Goal: Information Seeking & Learning: Check status

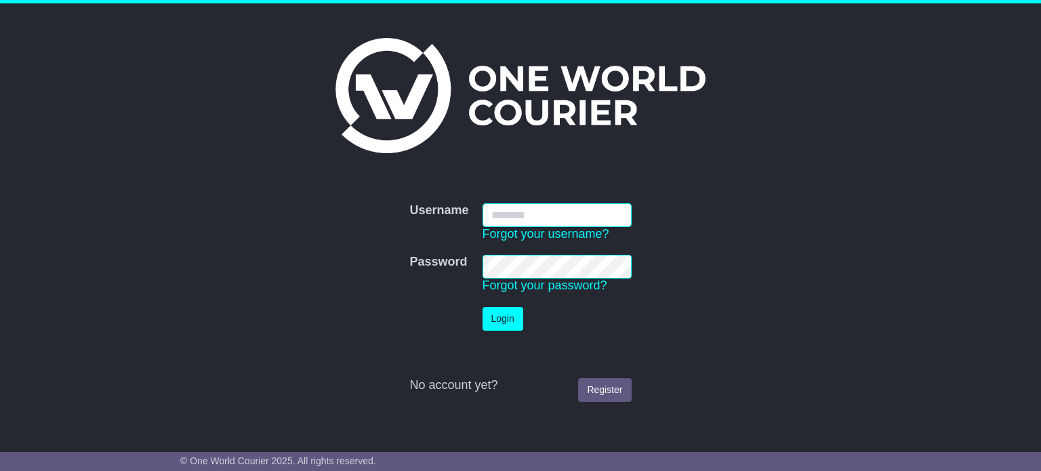
type input "**********"
click at [504, 329] on button "Login" at bounding box center [503, 319] width 41 height 24
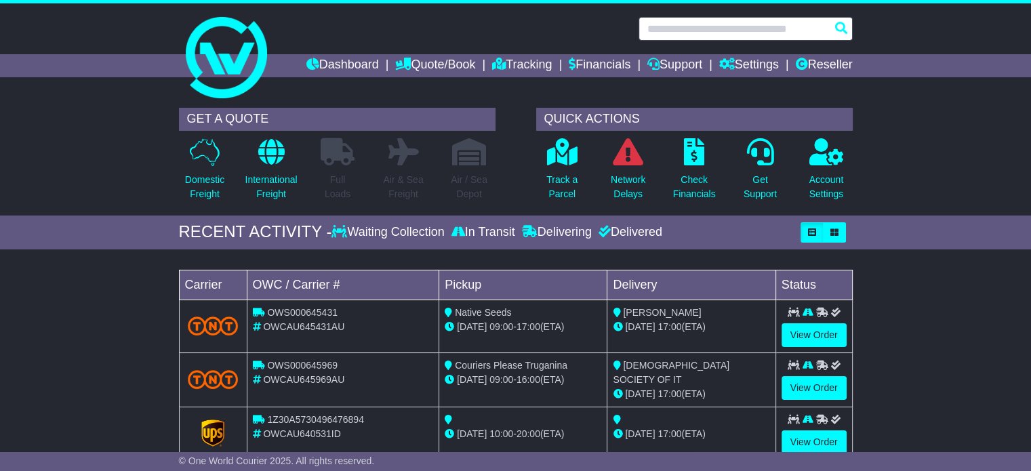
click at [723, 20] on input "text" at bounding box center [746, 29] width 214 height 24
paste input "**********"
type input "**********"
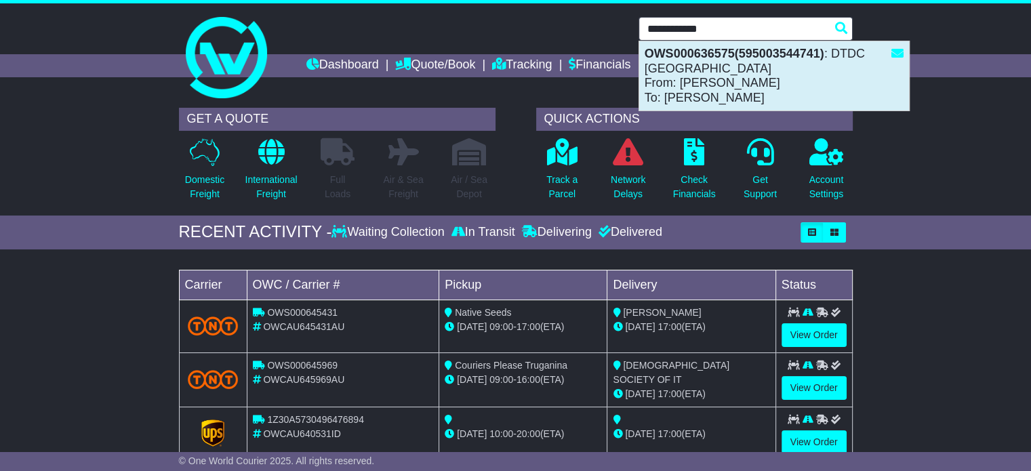
click at [727, 49] on strong "OWS000636575(595003544741)" at bounding box center [735, 54] width 180 height 14
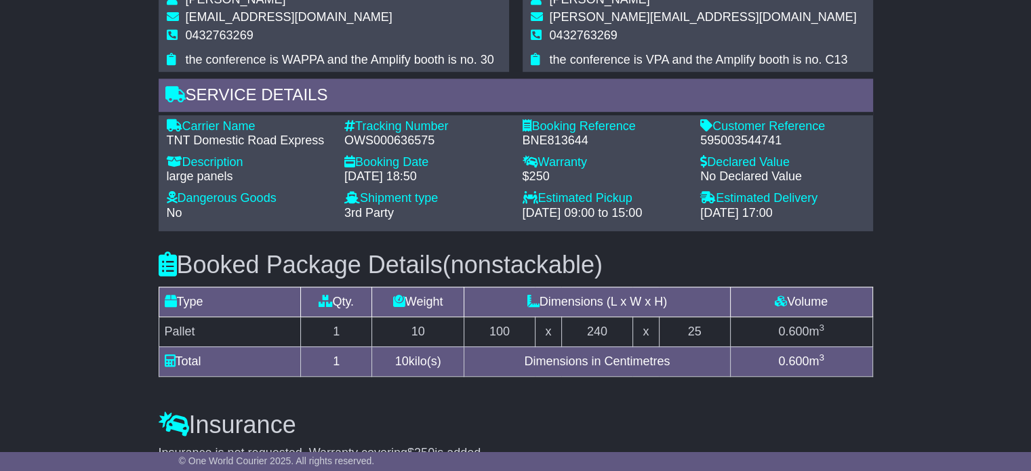
scroll to position [915, 0]
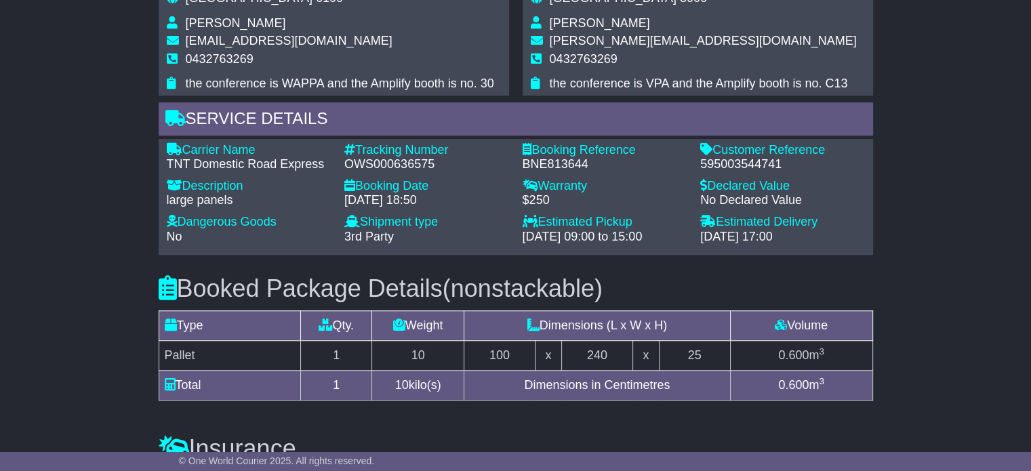
click at [710, 172] on div "595003544741" at bounding box center [782, 164] width 165 height 15
copy div "595003544741"
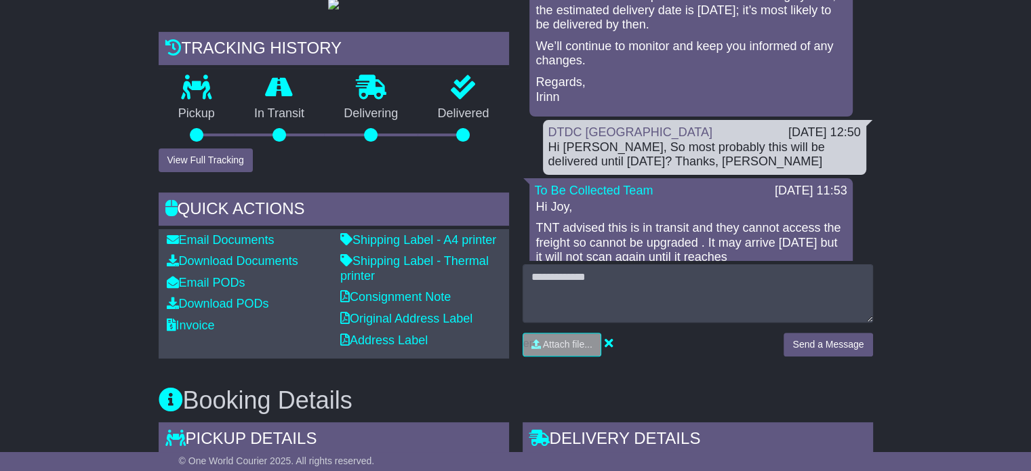
scroll to position [441, 0]
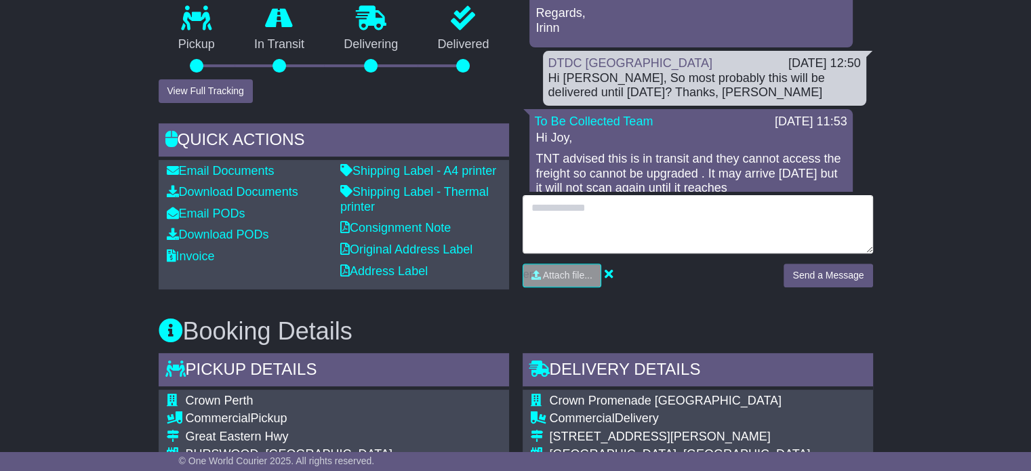
click at [545, 230] on textarea at bounding box center [698, 224] width 350 height 58
paste textarea "**********"
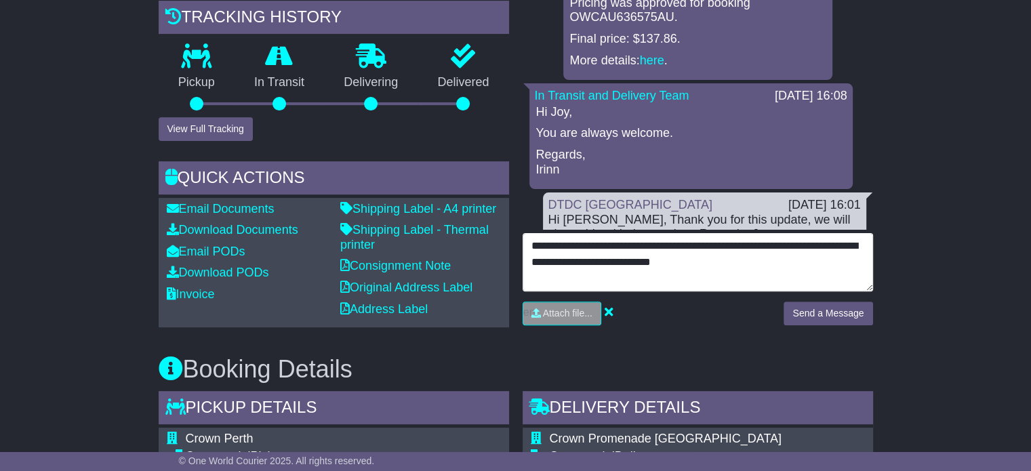
scroll to position [373, 0]
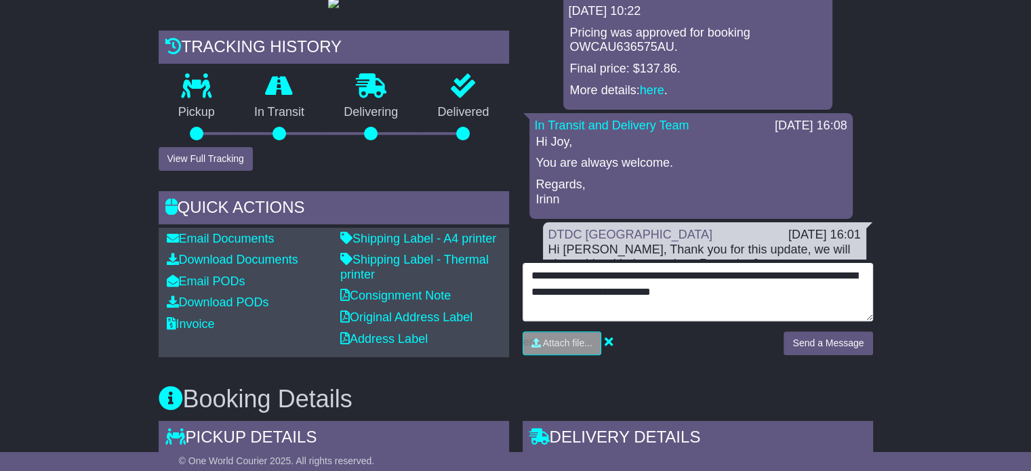
type textarea "**********"
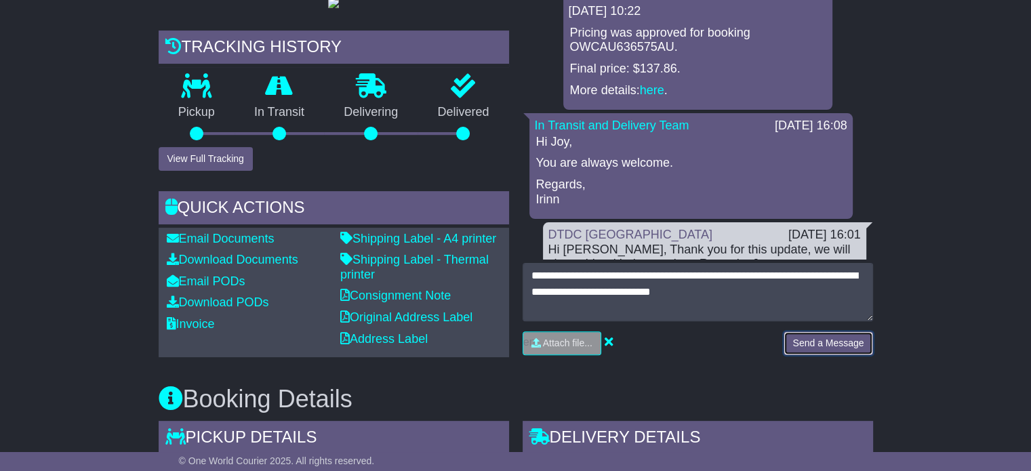
click at [868, 341] on button "Send a Message" at bounding box center [828, 344] width 89 height 24
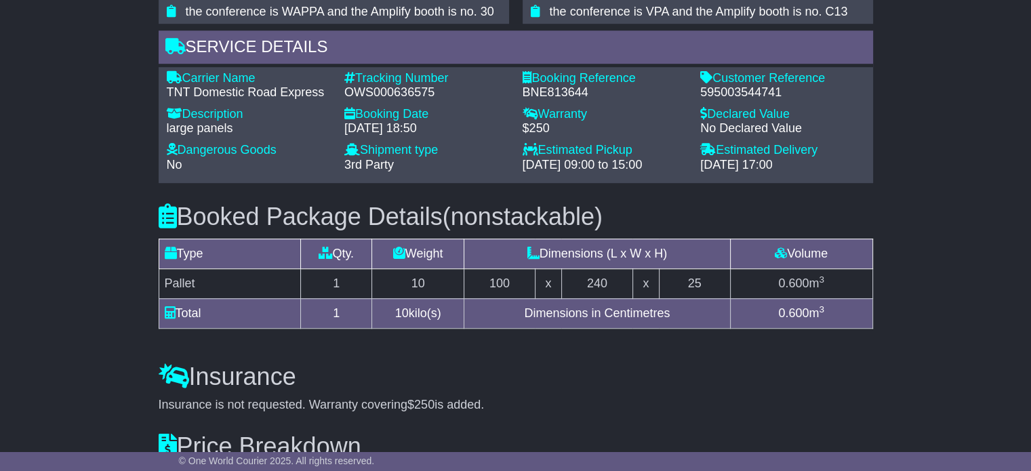
scroll to position [983, 0]
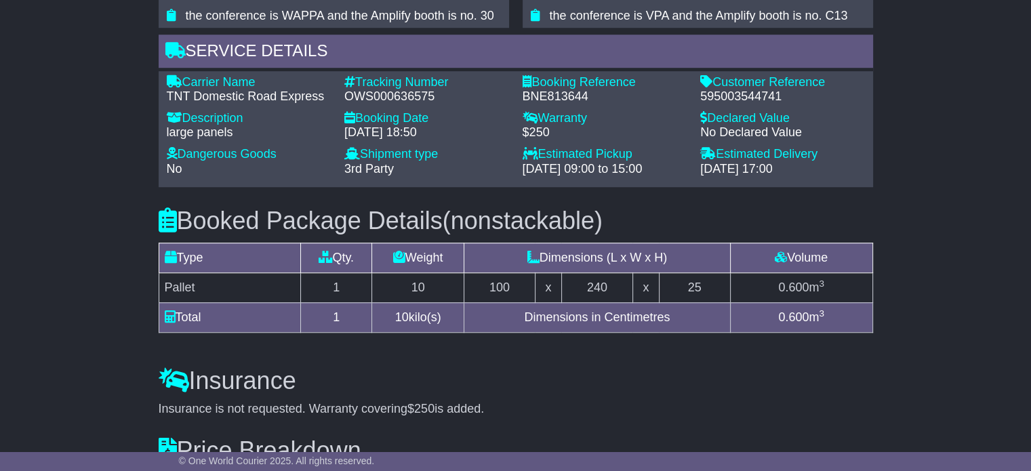
click at [393, 104] on div "OWS000636575" at bounding box center [426, 96] width 165 height 15
click at [738, 104] on div "595003544741" at bounding box center [782, 96] width 165 height 15
copy div "595003544741"
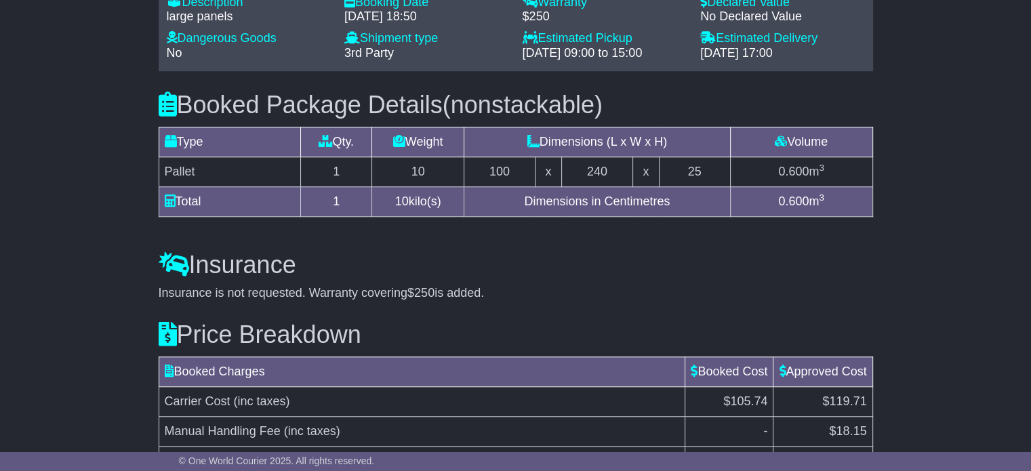
scroll to position [1254, 0]
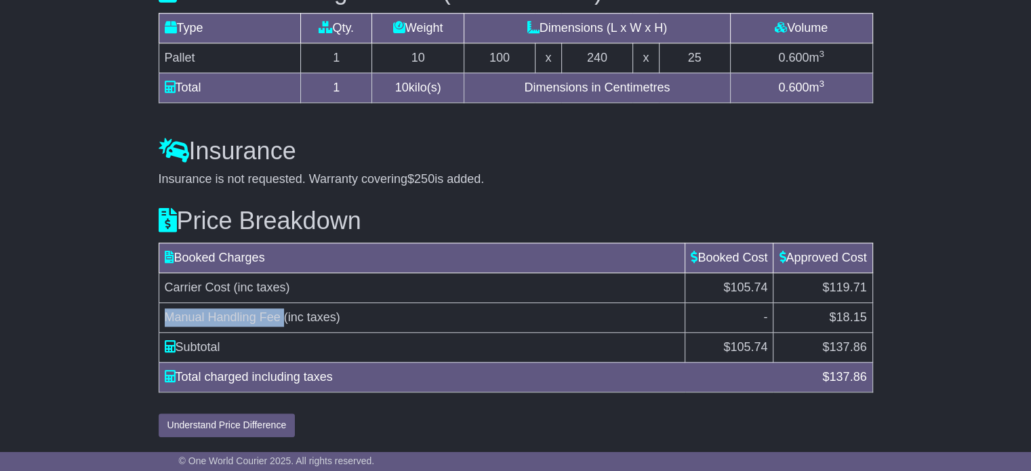
drag, startPoint x: 282, startPoint y: 319, endPoint x: 167, endPoint y: 315, distance: 115.3
click at [167, 315] on td "Manual Handling Fee (inc taxes)" at bounding box center [422, 317] width 527 height 30
copy td "Manual Handling Fee"
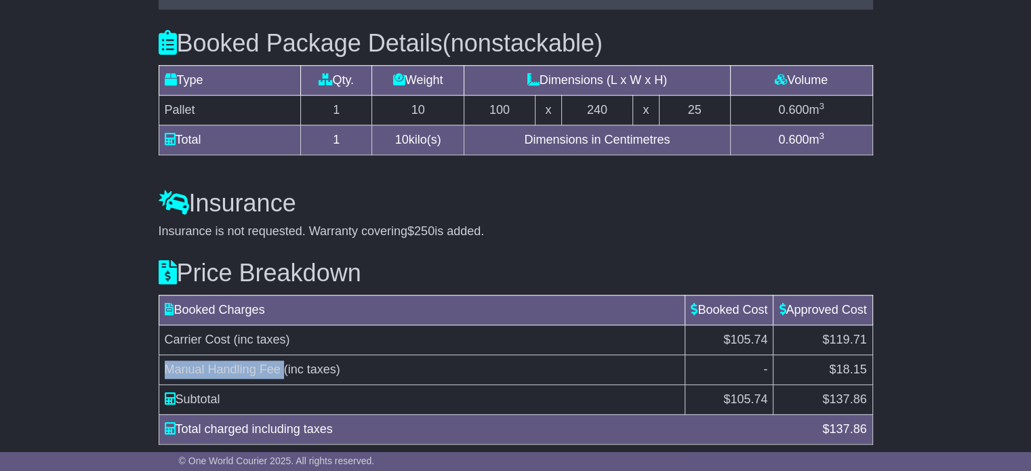
scroll to position [983, 0]
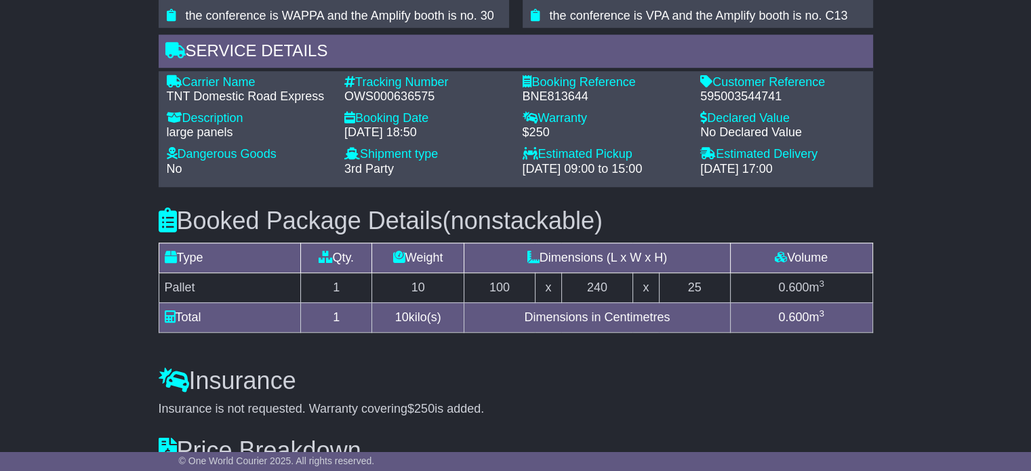
click at [385, 104] on div "OWS000636575" at bounding box center [426, 96] width 165 height 15
copy div "OWS000636575"
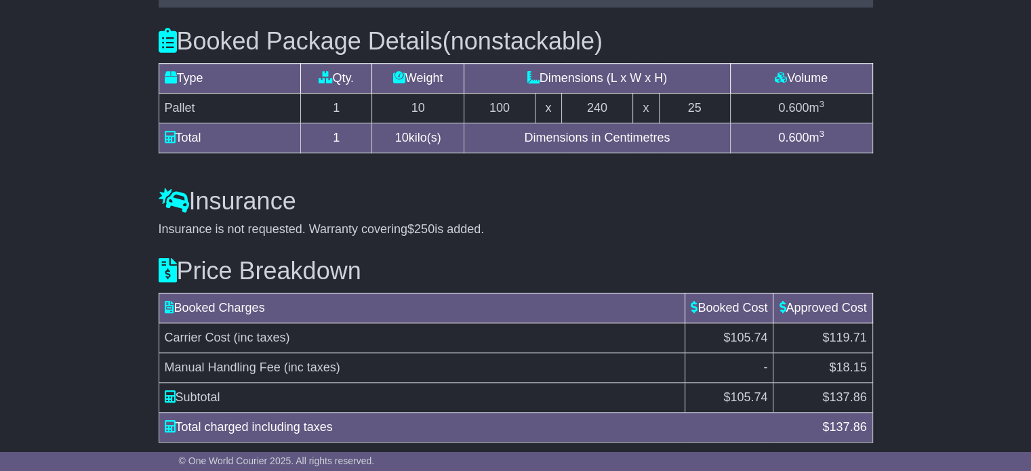
scroll to position [1254, 0]
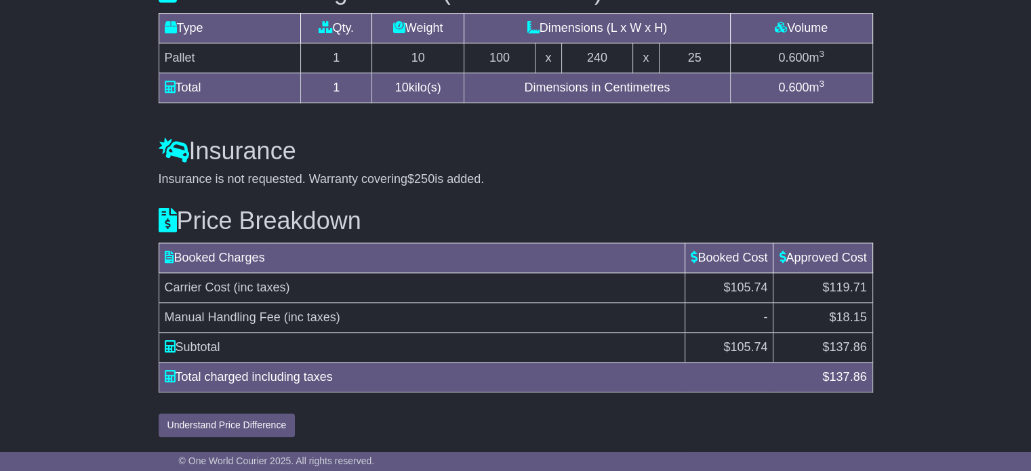
click at [855, 324] on span "$18.15" at bounding box center [847, 318] width 37 height 14
copy span "18.15"
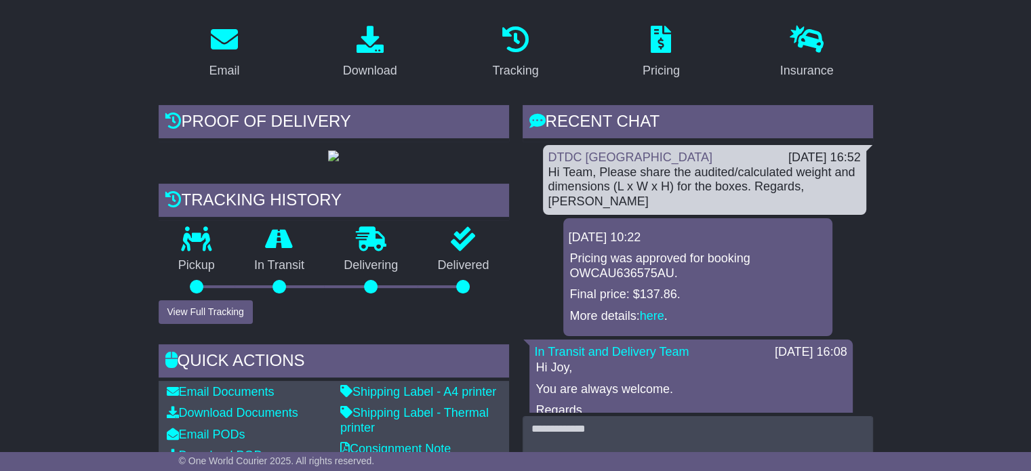
scroll to position [0, 0]
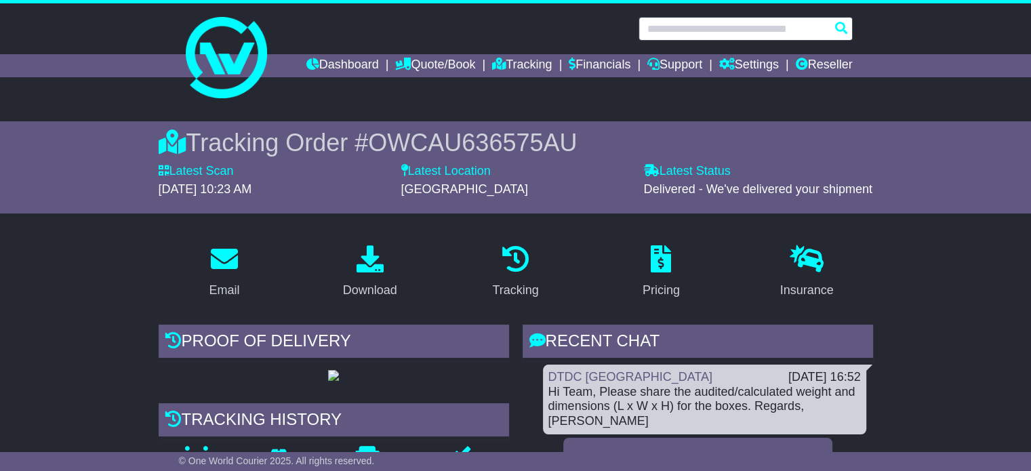
click at [729, 33] on input "text" at bounding box center [746, 29] width 214 height 24
paste input "**********"
type input "**********"
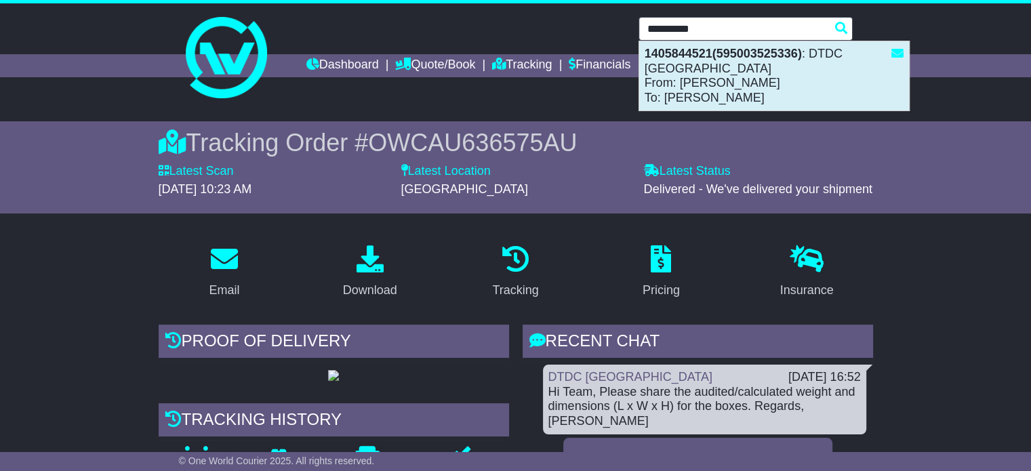
click at [772, 79] on div "1405844521(595003525336) : DTDC Australia From: Susana Maria Sousa To: Malathy …" at bounding box center [774, 75] width 270 height 69
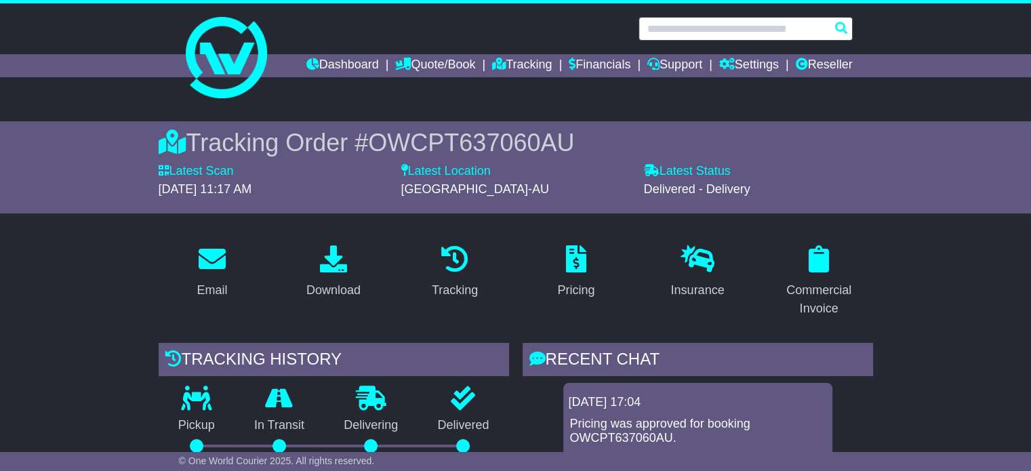
click at [694, 38] on input "text" at bounding box center [746, 29] width 214 height 24
paste input "**********"
type input "**********"
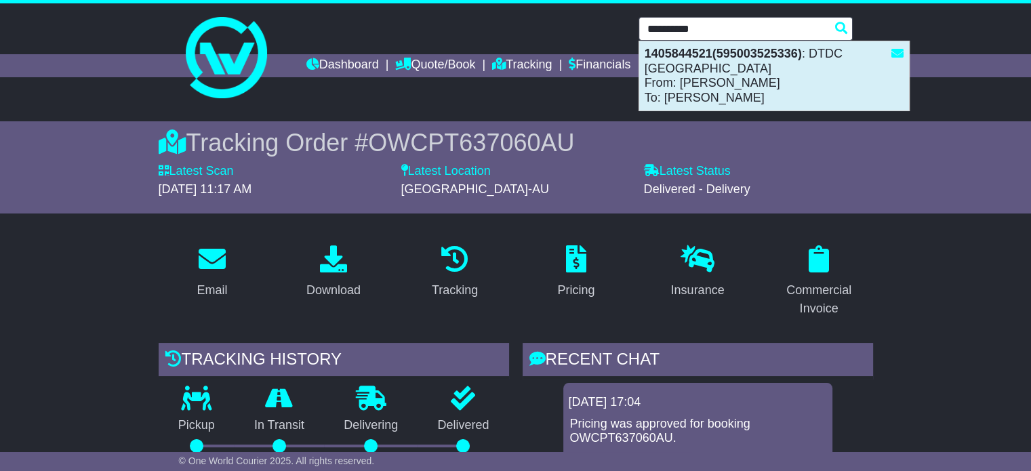
click at [726, 102] on div "1405844521(595003525336) : DTDC Australia From: Susana Maria Sousa To: Malathy …" at bounding box center [774, 75] width 270 height 69
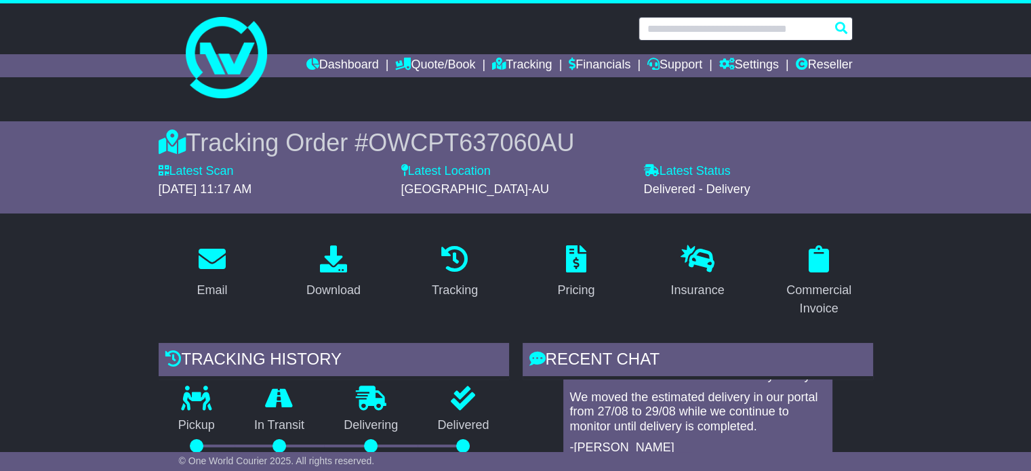
click at [681, 32] on input "text" at bounding box center [746, 29] width 214 height 24
paste input "**********"
type input "**********"
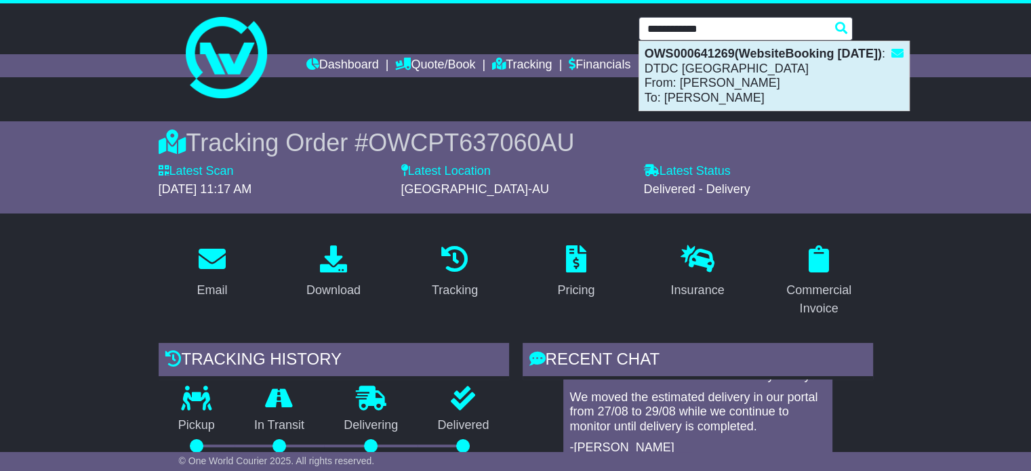
click at [668, 60] on strong "OWS000641269(WebsiteBooking 2-9-2025)" at bounding box center [763, 54] width 237 height 14
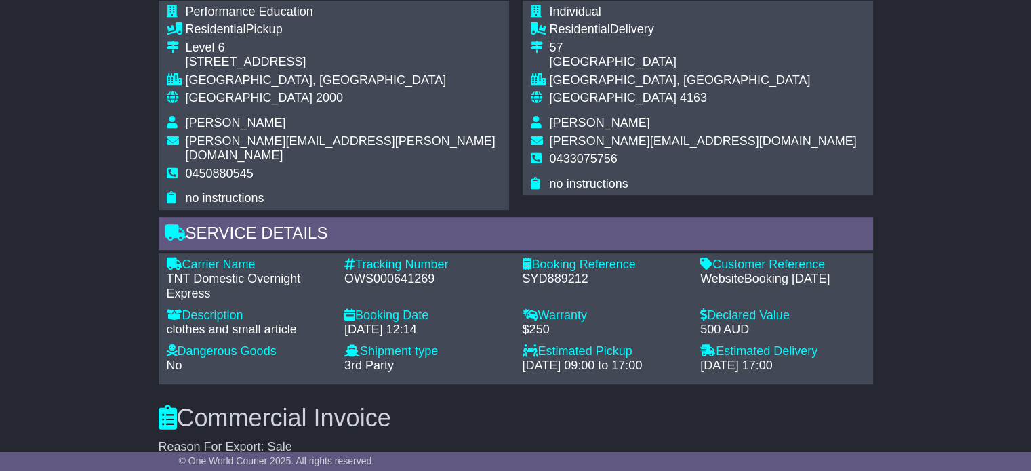
scroll to position [740, 0]
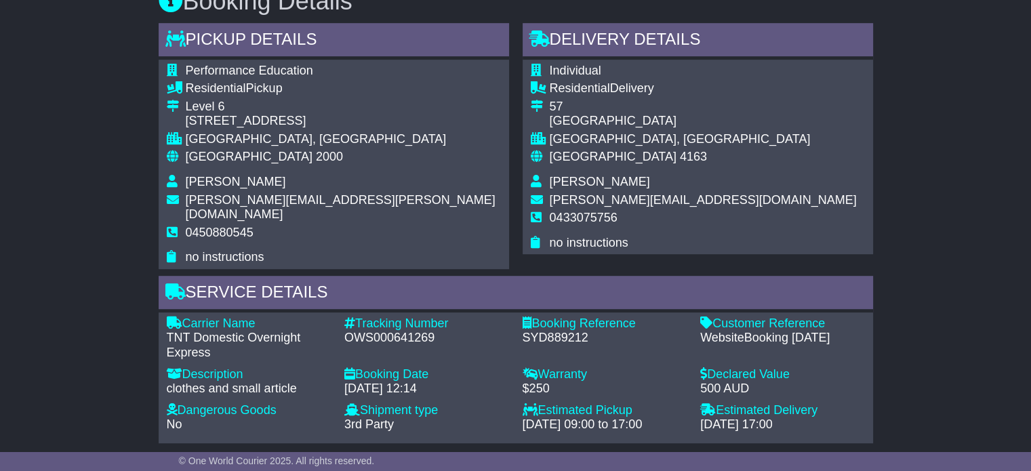
click at [401, 331] on div "OWS000641269" at bounding box center [426, 338] width 165 height 15
copy div "OWS000641269"
click at [388, 331] on div "OWS000641269" at bounding box center [426, 338] width 165 height 15
click at [389, 331] on div "OWS000641269" at bounding box center [426, 338] width 165 height 15
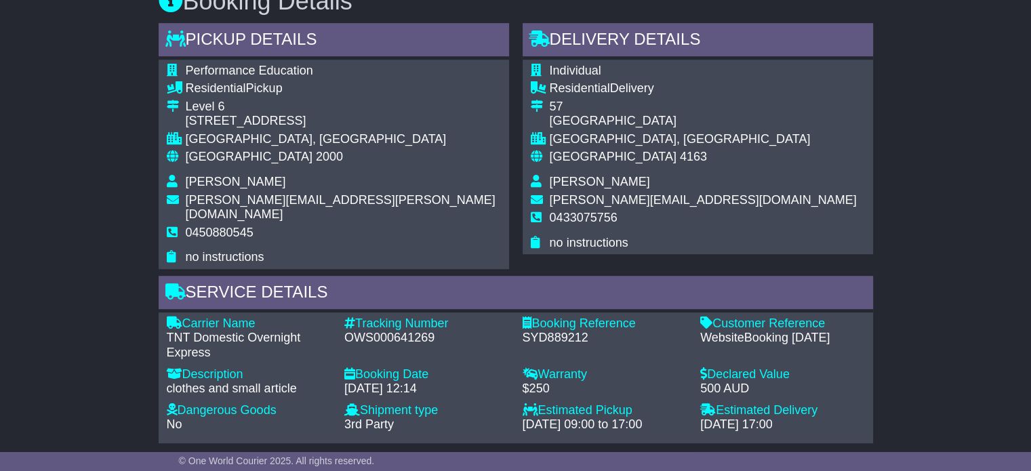
click at [316, 153] on span "2000" at bounding box center [329, 157] width 27 height 14
click at [316, 151] on span "2000" at bounding box center [329, 157] width 27 height 14
copy span "2000"
click at [680, 157] on span "4163" at bounding box center [693, 157] width 27 height 14
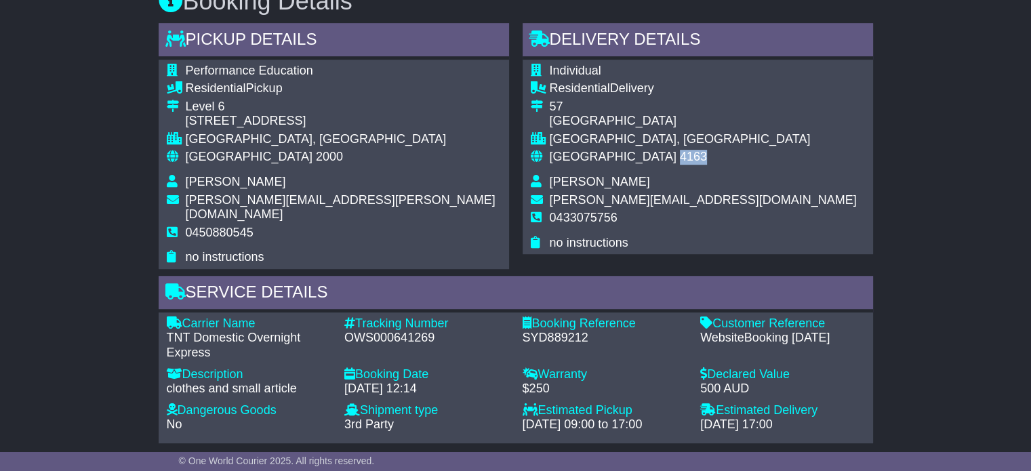
copy span "4163"
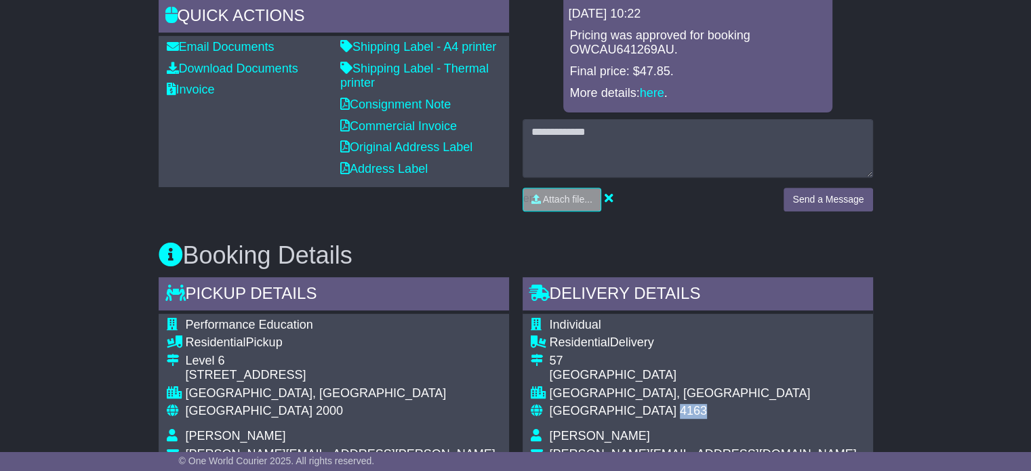
scroll to position [266, 0]
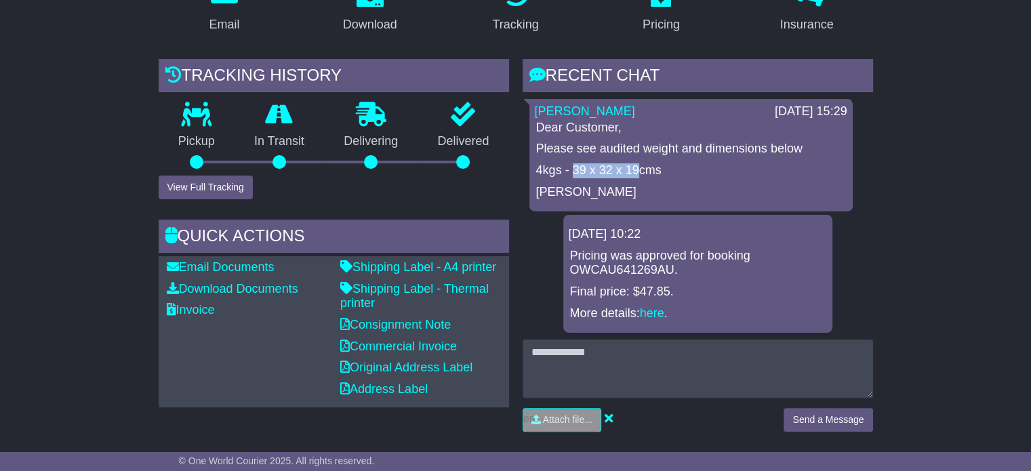
drag, startPoint x: 574, startPoint y: 167, endPoint x: 637, endPoint y: 166, distance: 63.7
click at [637, 166] on p "4kgs - 39 x 32 x 19cms" at bounding box center [691, 170] width 310 height 15
copy p "39 x 32 x 19"
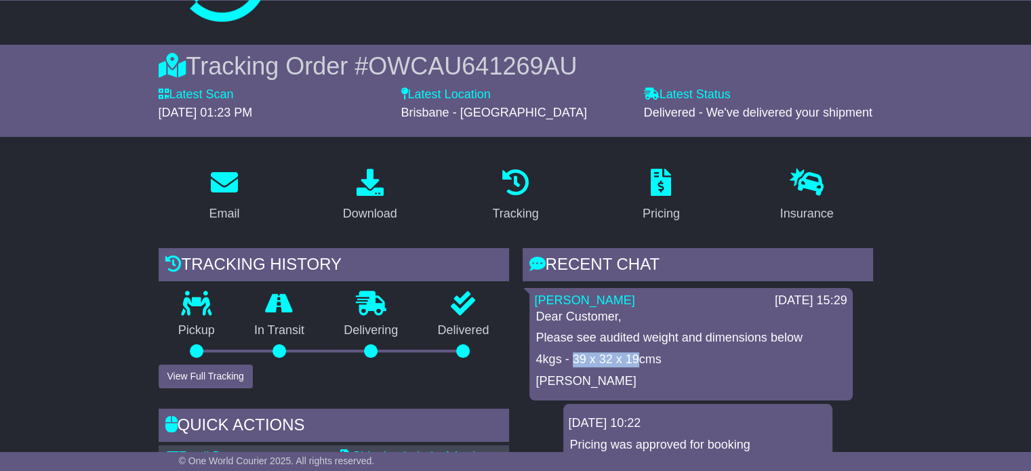
scroll to position [0, 0]
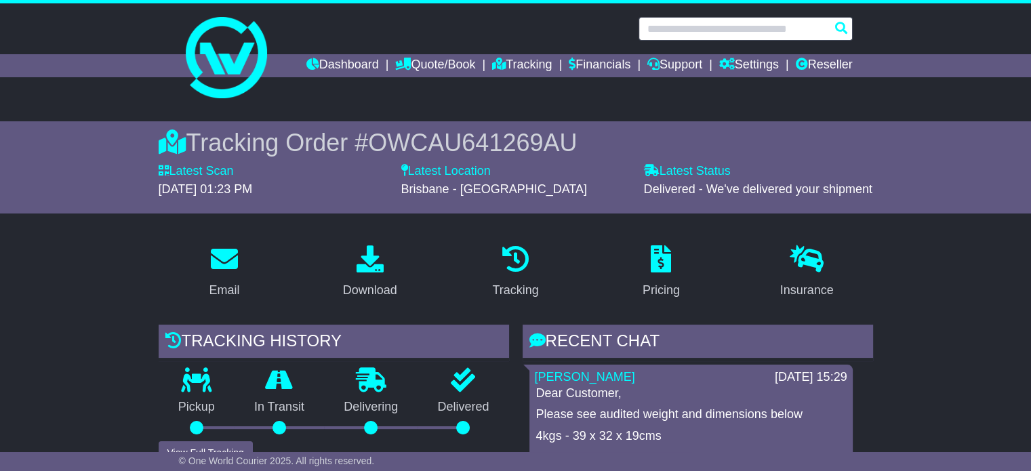
click at [668, 26] on input "text" at bounding box center [746, 29] width 214 height 24
paste input "**********"
type input "**********"
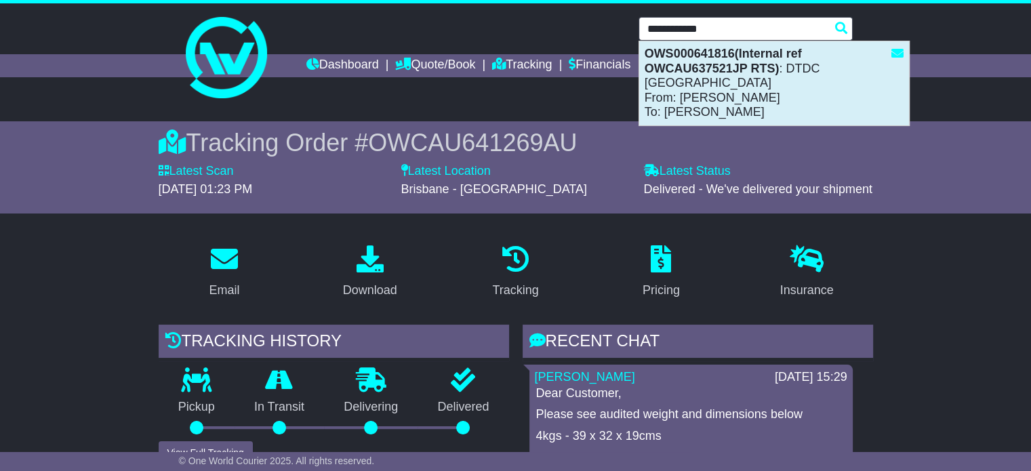
click at [761, 97] on div "OWS000641816(Internal ref OWCAU637521JP RTS) : DTDC Australia From: Bobbie Lee …" at bounding box center [774, 83] width 270 height 84
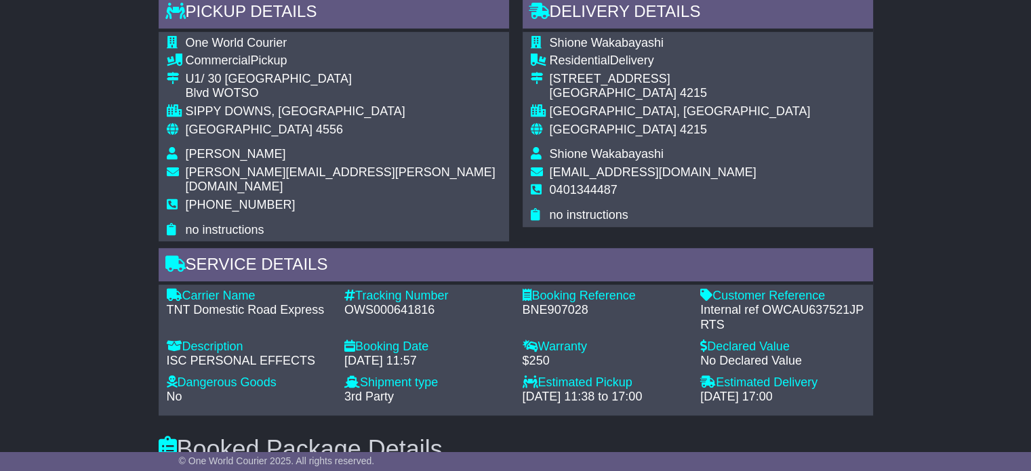
scroll to position [726, 0]
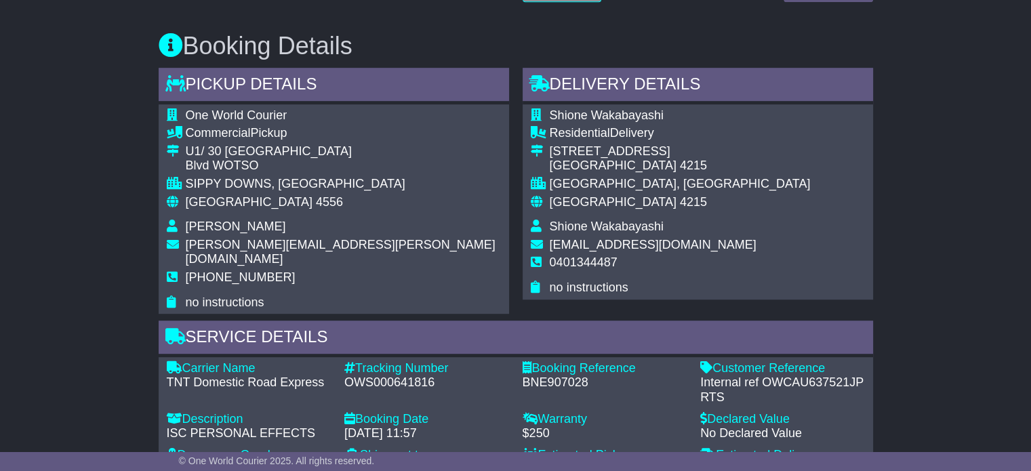
click at [234, 227] on span "Bobbie Lee Webster" at bounding box center [236, 227] width 100 height 14
copy tbody "Bobbie Lee Webster"
click at [590, 233] on td "Shione Wakabayashi" at bounding box center [680, 229] width 261 height 18
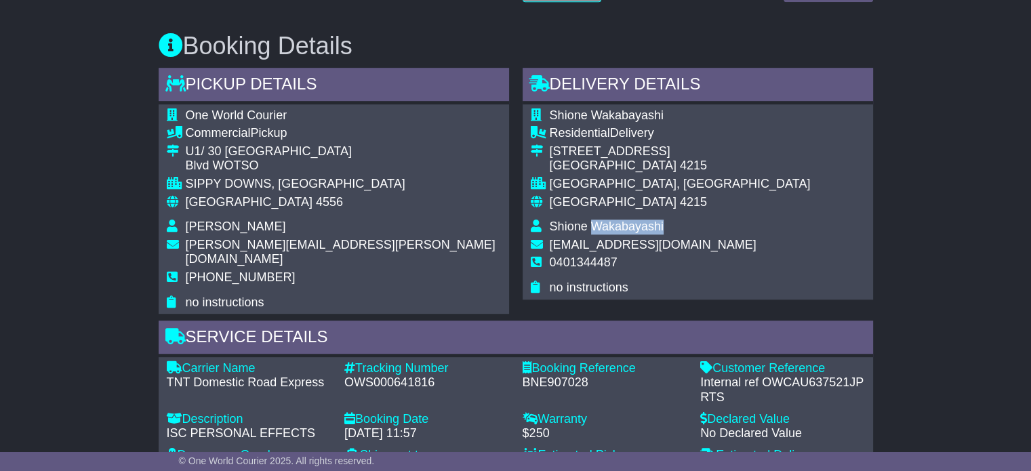
click at [590, 233] on td "Shione Wakabayashi" at bounding box center [680, 229] width 261 height 18
click at [234, 239] on span "bobbie.webster@oneworldcourier.com.au" at bounding box center [341, 252] width 310 height 28
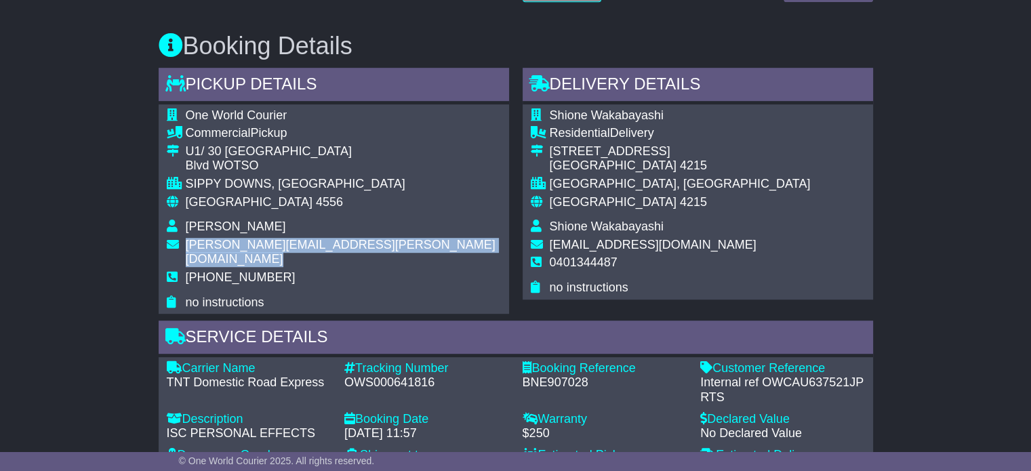
click at [234, 239] on span "bobbie.webster@oneworldcourier.com.au" at bounding box center [341, 252] width 310 height 28
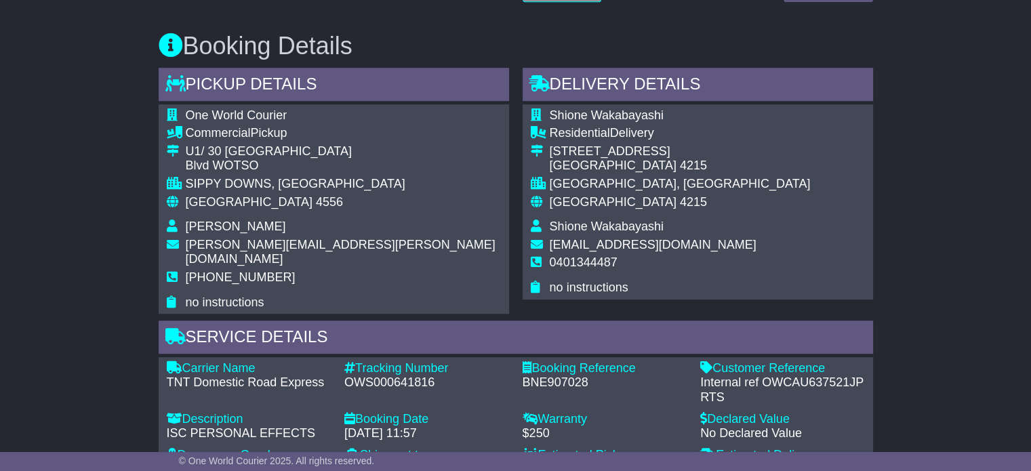
click at [342, 296] on td "no instructions" at bounding box center [343, 303] width 315 height 15
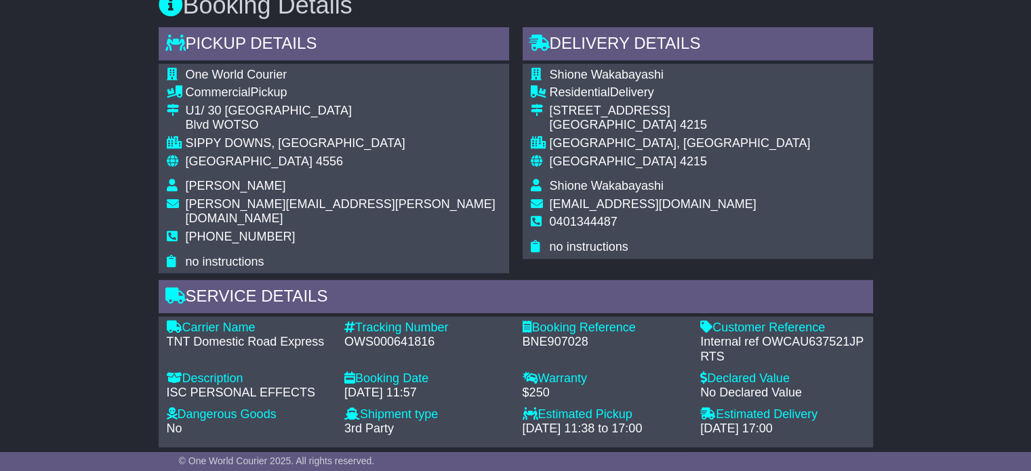
scroll to position [761, 0]
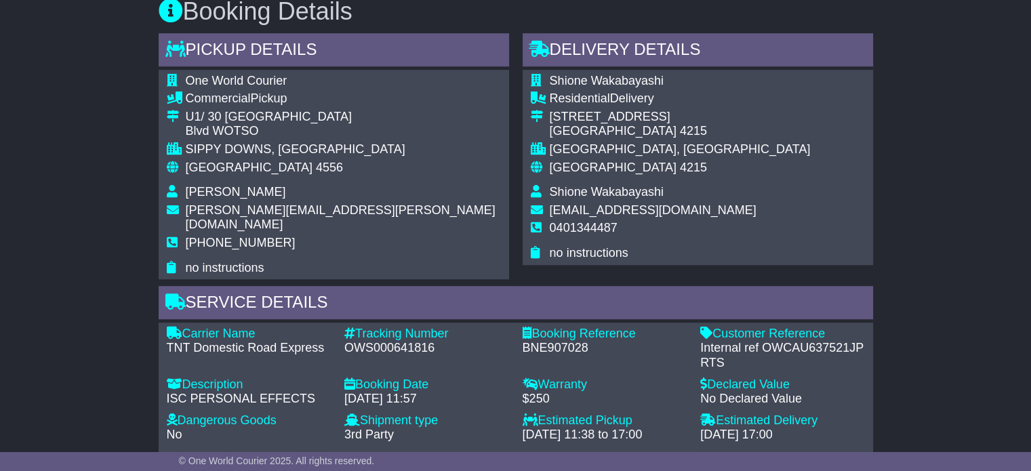
click at [382, 341] on div "OWS000641816" at bounding box center [426, 348] width 165 height 15
copy div "OWS000641816"
drag, startPoint x: 766, startPoint y: 331, endPoint x: 862, endPoint y: 336, distance: 96.4
click at [862, 341] on div "Internal ref OWCAU637521JP RTS" at bounding box center [782, 355] width 165 height 29
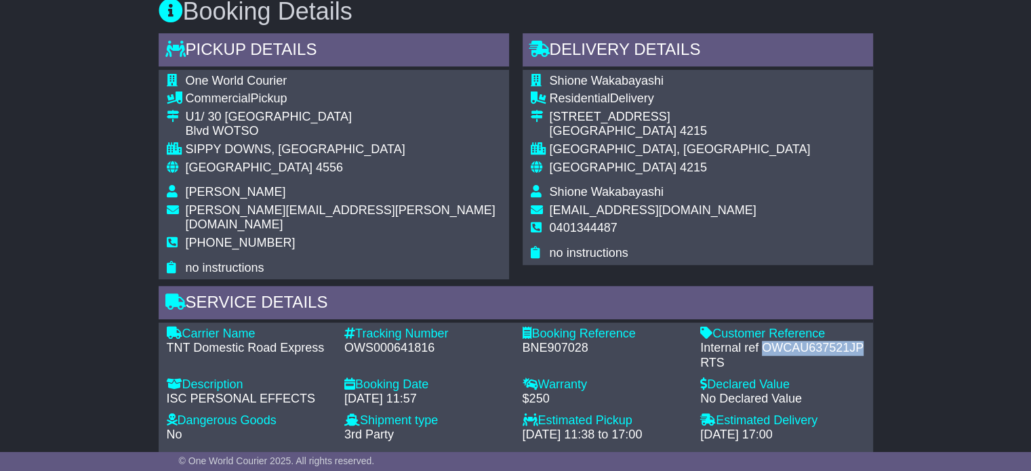
copy div "OWCAU637521JP"
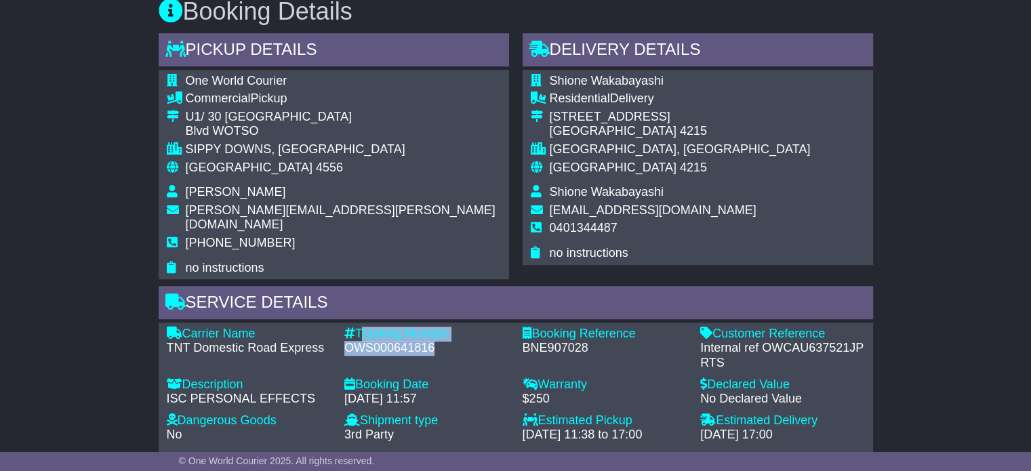
drag, startPoint x: 359, startPoint y: 315, endPoint x: 439, endPoint y: 325, distance: 81.4
click at [439, 327] on div "Tracking Number - OWS000641816" at bounding box center [427, 349] width 178 height 44
copy div "Tracking Number - OWS000641816"
drag, startPoint x: 439, startPoint y: 336, endPoint x: 416, endPoint y: 338, distance: 23.8
click at [437, 341] on div "OWS000641816" at bounding box center [426, 348] width 165 height 15
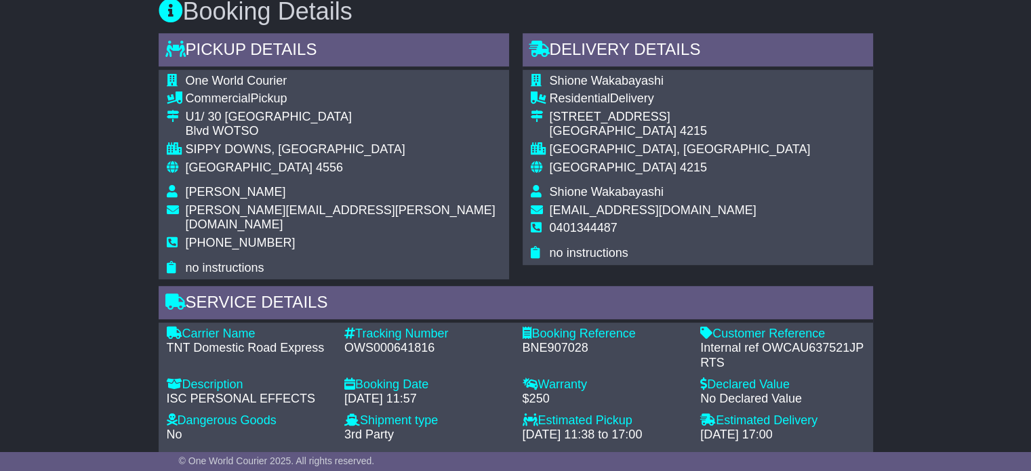
click at [289, 341] on div "TNT Domestic Road Express" at bounding box center [249, 348] width 165 height 15
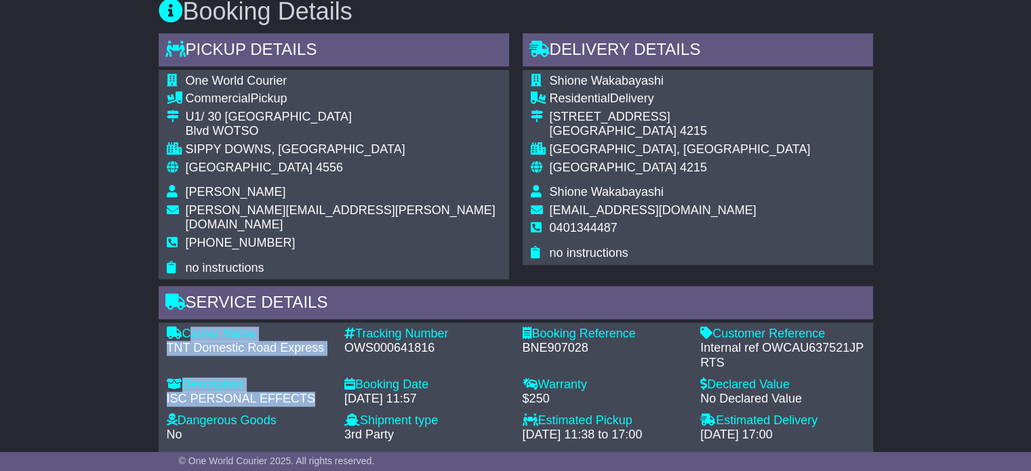
drag, startPoint x: 187, startPoint y: 317, endPoint x: 316, endPoint y: 328, distance: 129.3
click at [342, 327] on div "Carrier Name - TNT Domestic Road Express Description - ISC PERSONAL EFFECTS Tra…" at bounding box center [516, 388] width 712 height 123
click at [305, 341] on div "TNT Domestic Road Express" at bounding box center [249, 348] width 165 height 15
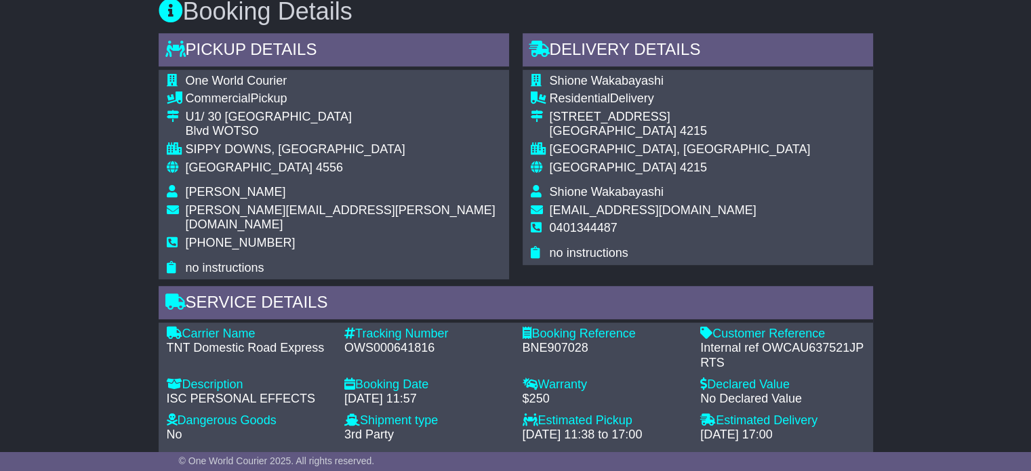
click at [420, 378] on div "Booking Date" at bounding box center [426, 385] width 165 height 15
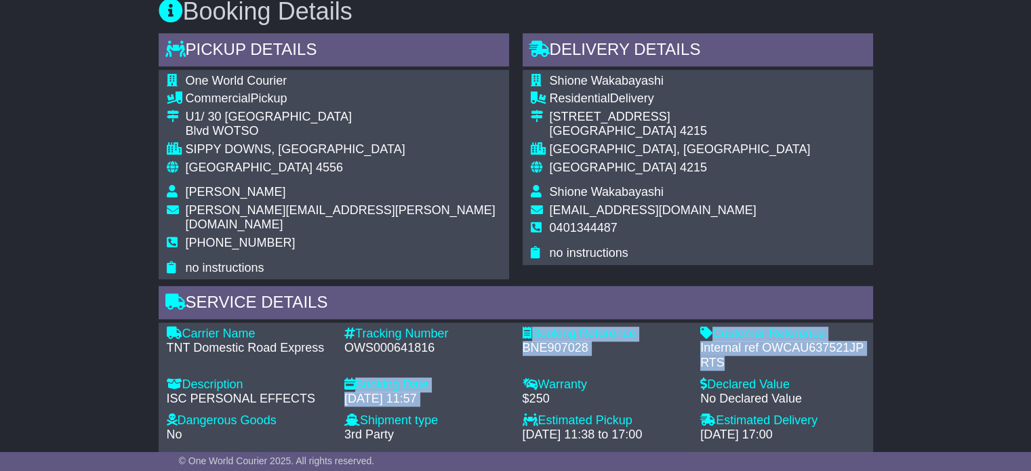
drag, startPoint x: 729, startPoint y: 344, endPoint x: 493, endPoint y: 345, distance: 236.6
click at [468, 349] on div "Carrier Name - TNT Domestic Road Express Description - ISC PERSONAL EFFECTS Tra…" at bounding box center [516, 388] width 712 height 123
click at [573, 345] on div "Booking Reference - BNE907028" at bounding box center [605, 349] width 178 height 44
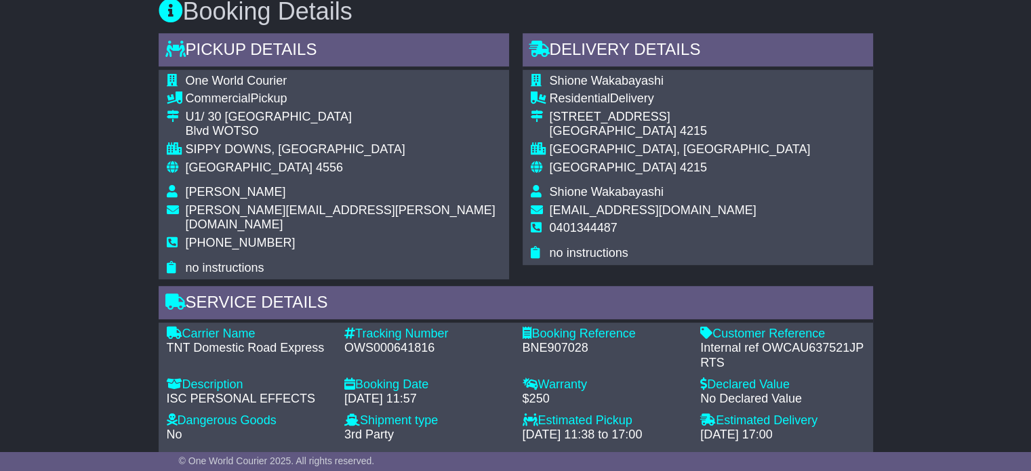
click at [546, 378] on div "Warranty" at bounding box center [605, 385] width 165 height 15
drag, startPoint x: 357, startPoint y: 317, endPoint x: 464, endPoint y: 334, distance: 108.4
click at [464, 334] on div "Tracking Number - OWS000641816" at bounding box center [427, 349] width 178 height 44
copy div "Tracking Number - OWS000641816"
drag, startPoint x: 715, startPoint y: 318, endPoint x: 736, endPoint y: 347, distance: 35.5
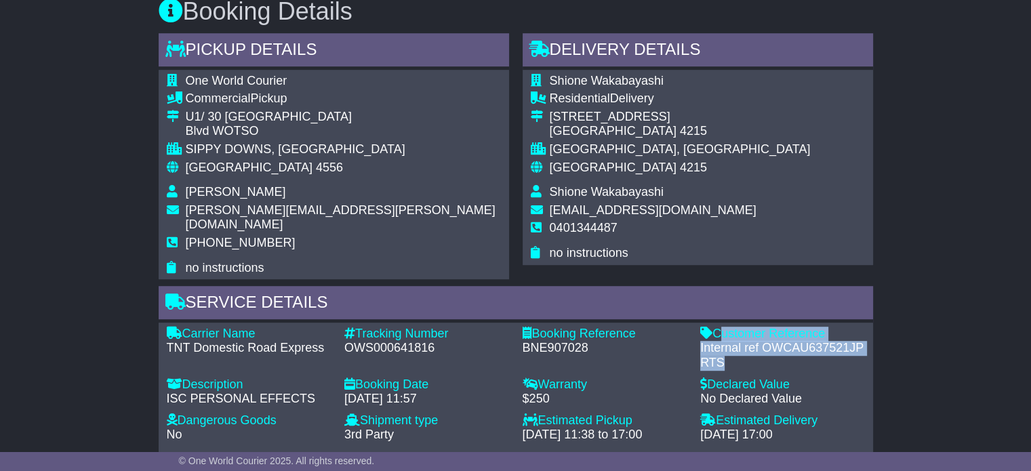
click at [736, 347] on div "Customer Reference - Internal ref OWCAU637521JP RTS" at bounding box center [783, 349] width 178 height 44
copy div "Customer Reference - Internal ref OWCAU637521JP RTS"
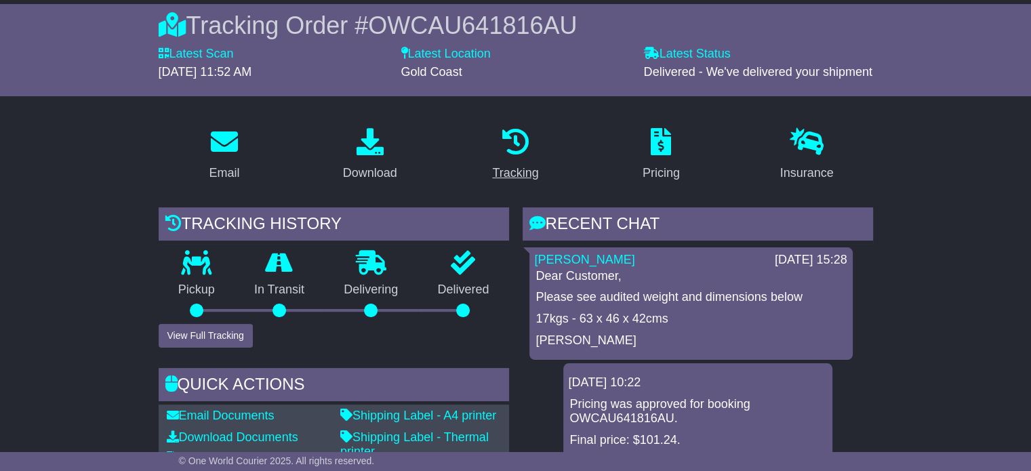
scroll to position [0, 0]
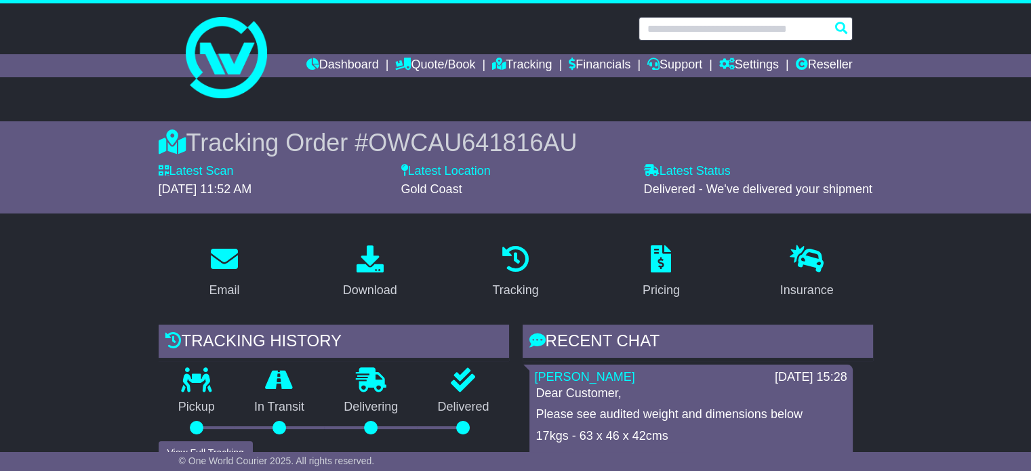
click at [687, 31] on input "text" at bounding box center [746, 29] width 214 height 24
paste input "**********"
type input "**********"
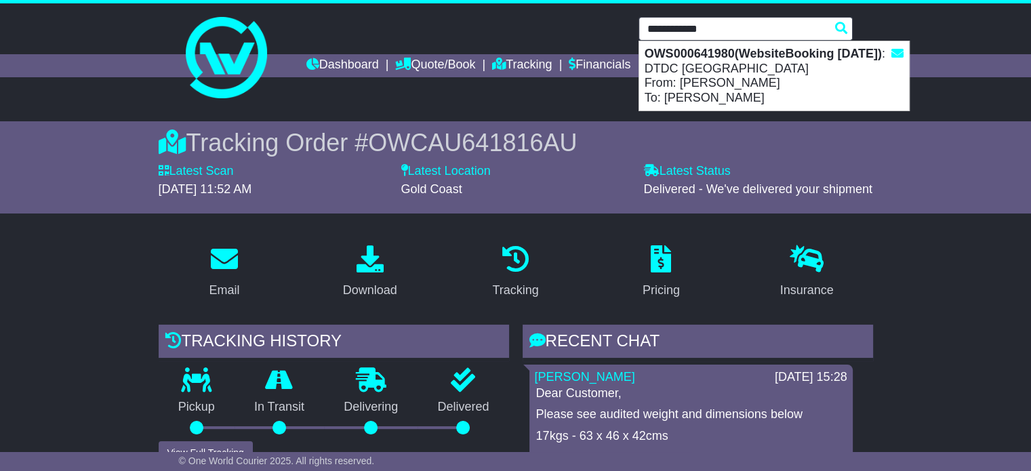
click at [675, 85] on div "OWS000641980(WebsiteBooking 3-9-2025) : DTDC Australia From: LISA DIMEXH To: An…" at bounding box center [774, 75] width 270 height 69
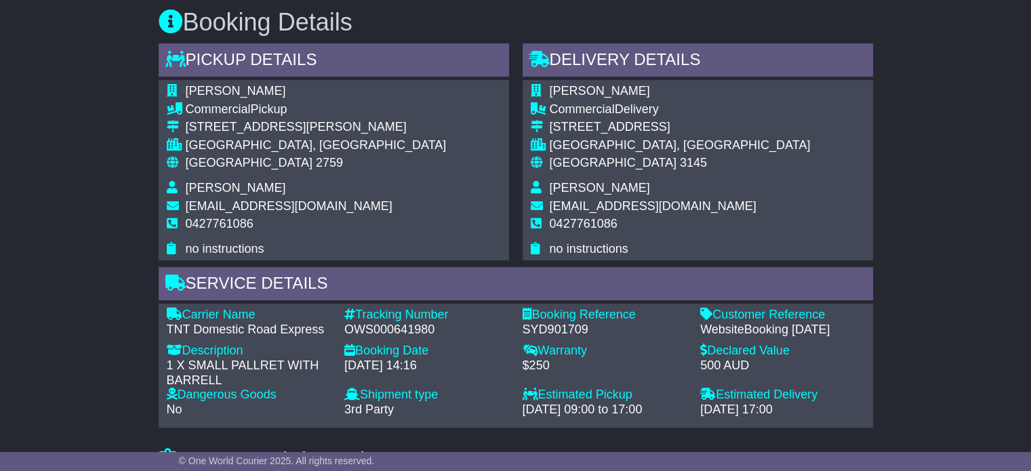
scroll to position [762, 0]
click at [316, 171] on span "2759" at bounding box center [329, 164] width 27 height 14
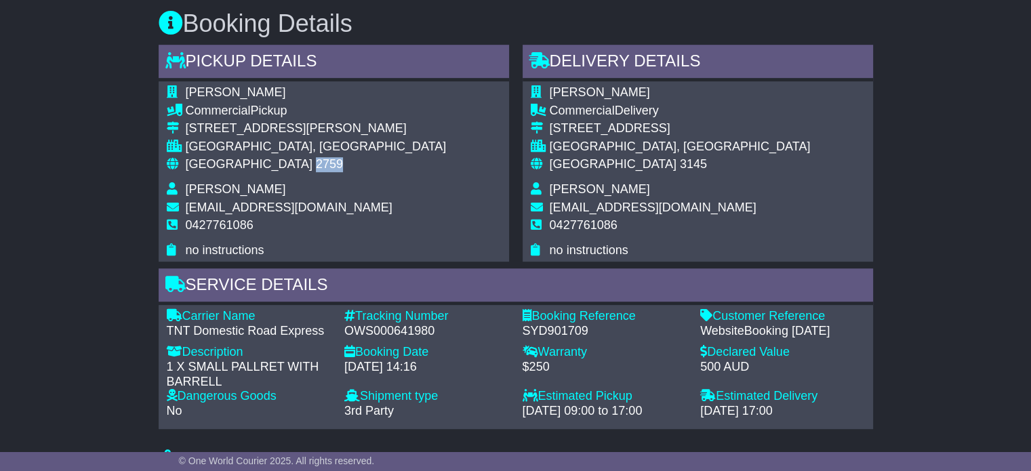
click at [316, 171] on span "2759" at bounding box center [329, 164] width 27 height 14
copy span "2759"
click at [680, 171] on span "3145" at bounding box center [693, 164] width 27 height 14
copy span "3145"
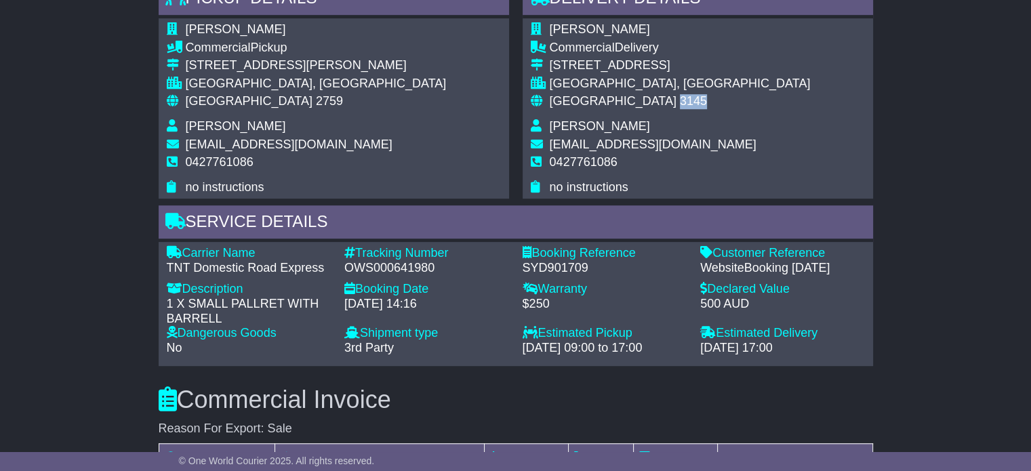
scroll to position [830, 0]
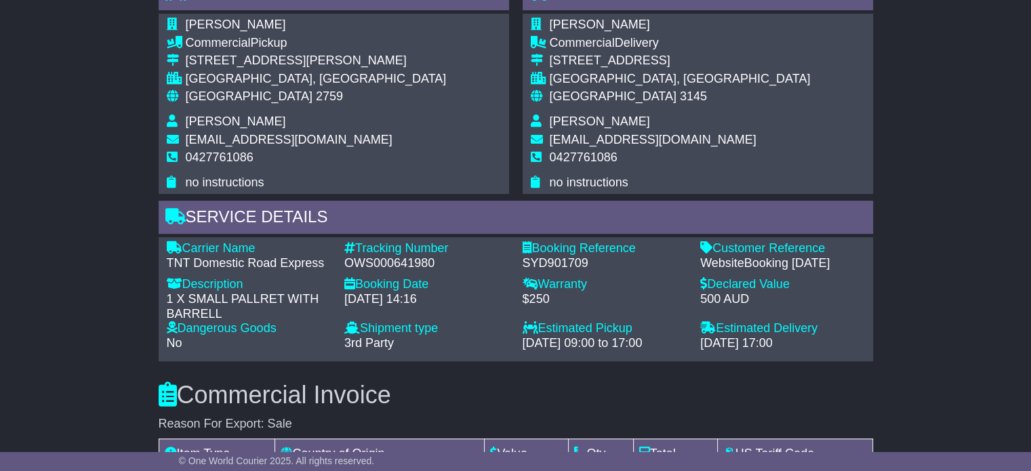
click at [418, 271] on div "OWS000641980" at bounding box center [426, 263] width 165 height 15
copy div "OWS000641980"
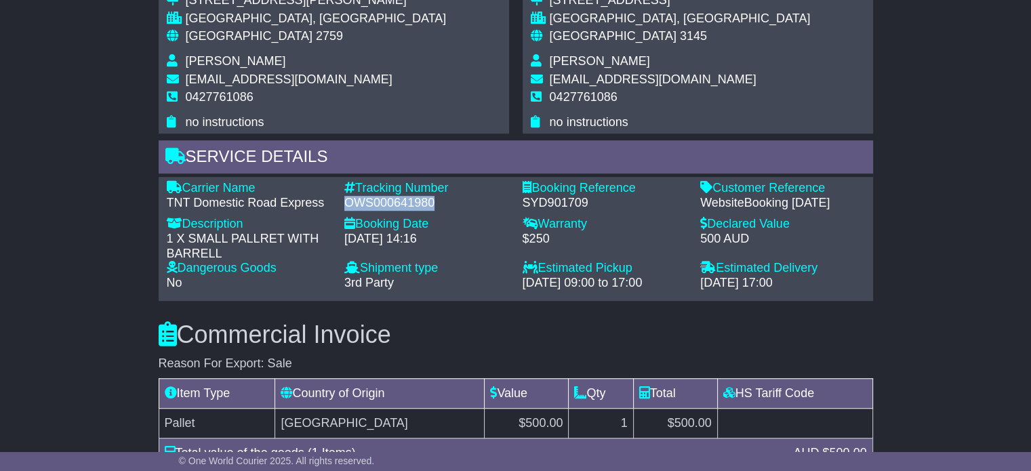
scroll to position [898, 0]
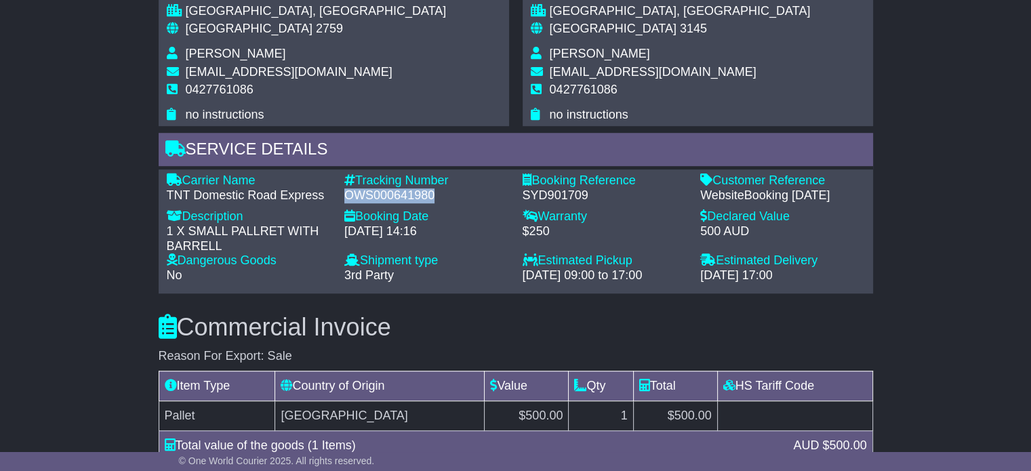
click at [381, 203] on div "OWS000641980" at bounding box center [426, 195] width 165 height 15
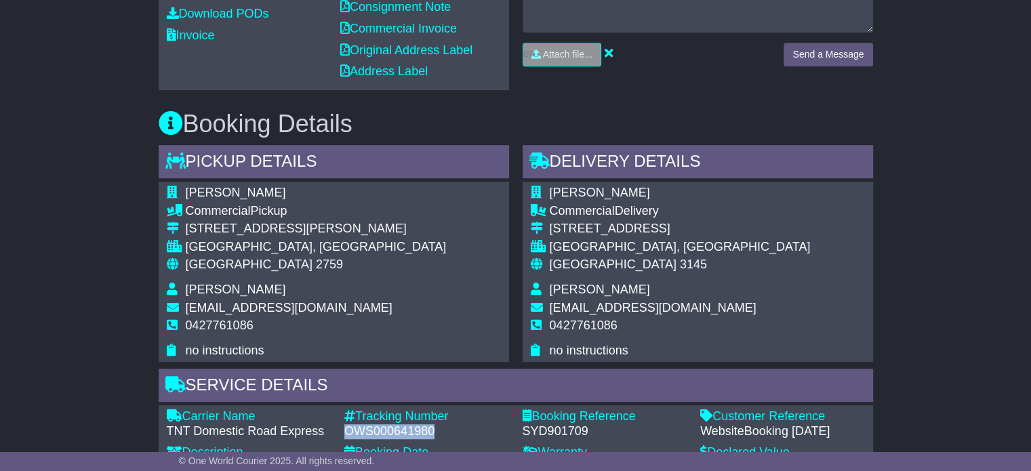
scroll to position [355, 0]
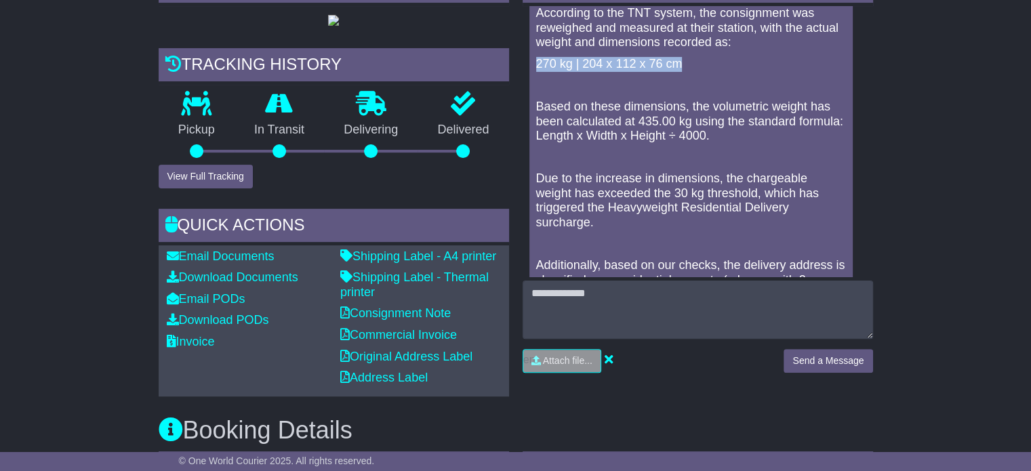
drag, startPoint x: 687, startPoint y: 62, endPoint x: 535, endPoint y: 59, distance: 152.6
click at [536, 59] on p "270 kg | 204 x 112 x 76 cm" at bounding box center [691, 64] width 310 height 15
copy p "270 kg | 204 x 112 x 76 cm"
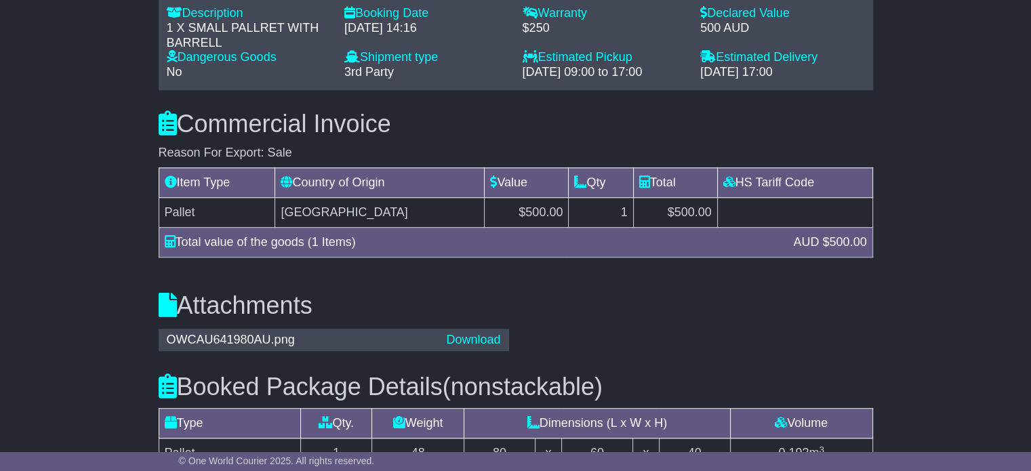
scroll to position [1440, 0]
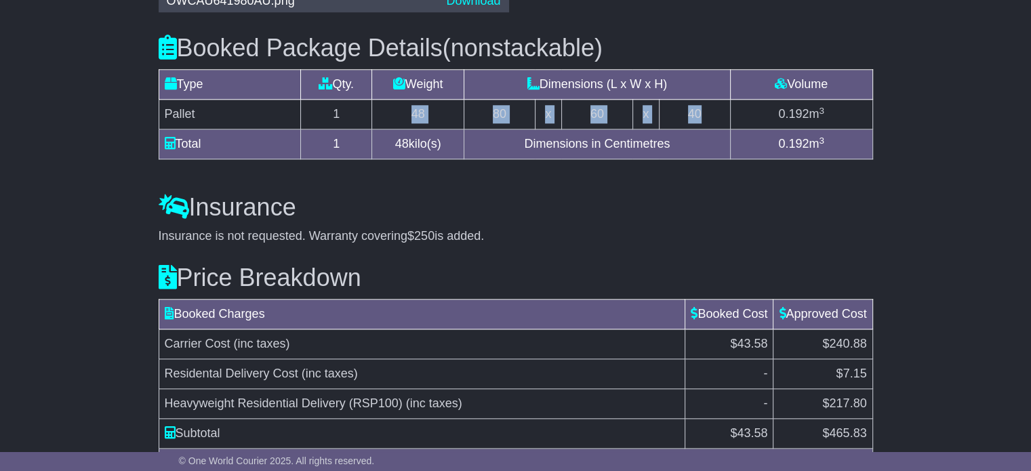
drag, startPoint x: 409, startPoint y: 167, endPoint x: 727, endPoint y: 176, distance: 318.1
click at [727, 129] on tr "Pallet 1 48 80 x 60 x 40 0.192 m 3" at bounding box center [516, 115] width 714 height 30
copy tr "48 80 x 60 x 40"
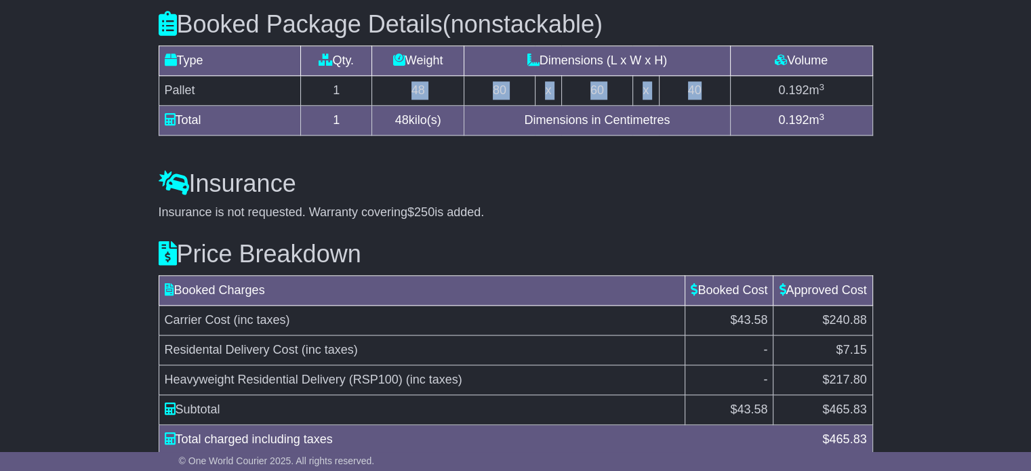
scroll to position [1576, 0]
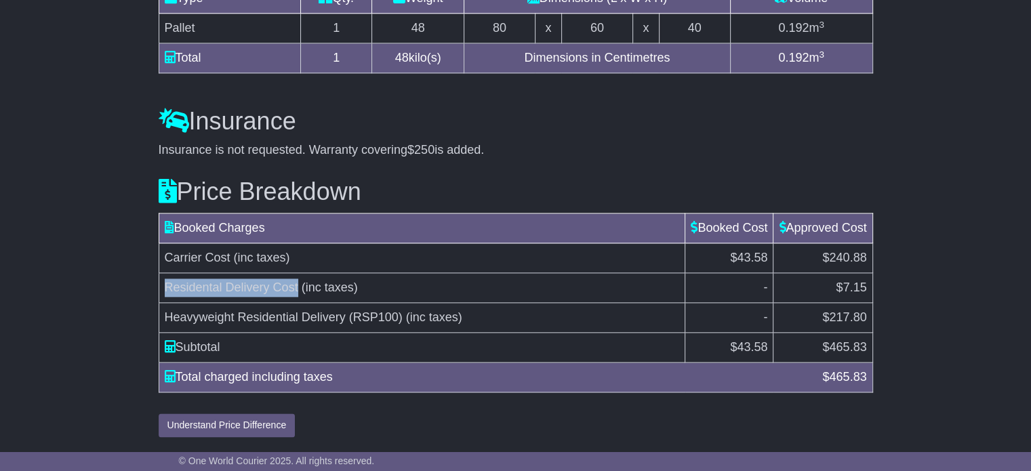
drag, startPoint x: 165, startPoint y: 287, endPoint x: 298, endPoint y: 288, distance: 133.6
click at [298, 288] on td "Residental Delivery Cost (inc taxes)" at bounding box center [422, 288] width 527 height 30
copy span "Residental Delivery Cost"
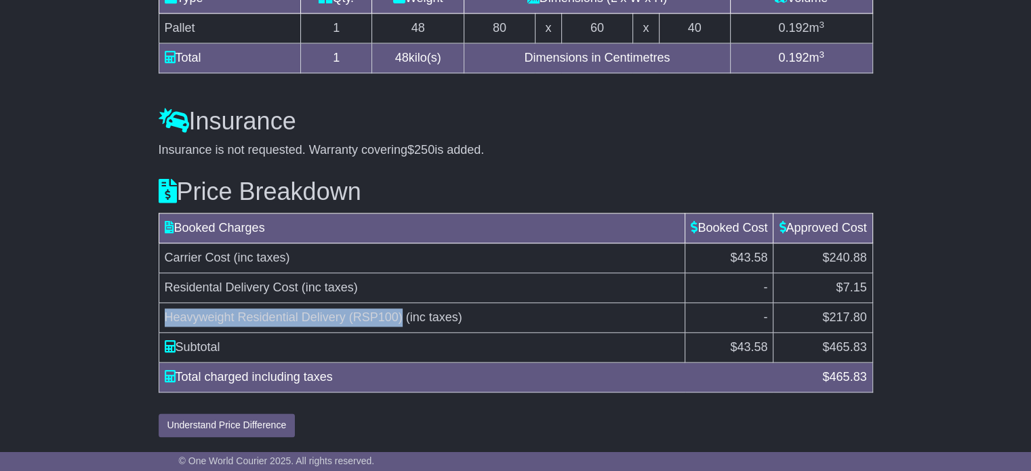
drag, startPoint x: 403, startPoint y: 319, endPoint x: 167, endPoint y: 308, distance: 236.9
click at [167, 308] on td "Heavyweight Residential Delivery (RSP100) (inc taxes)" at bounding box center [422, 318] width 527 height 30
copy span "Heavyweight Residential Delivery (RSP100)"
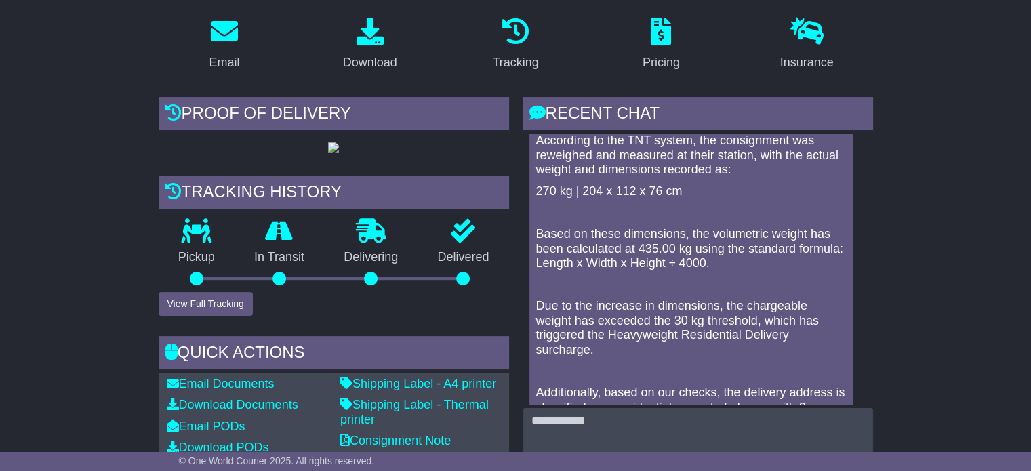
scroll to position [0, 0]
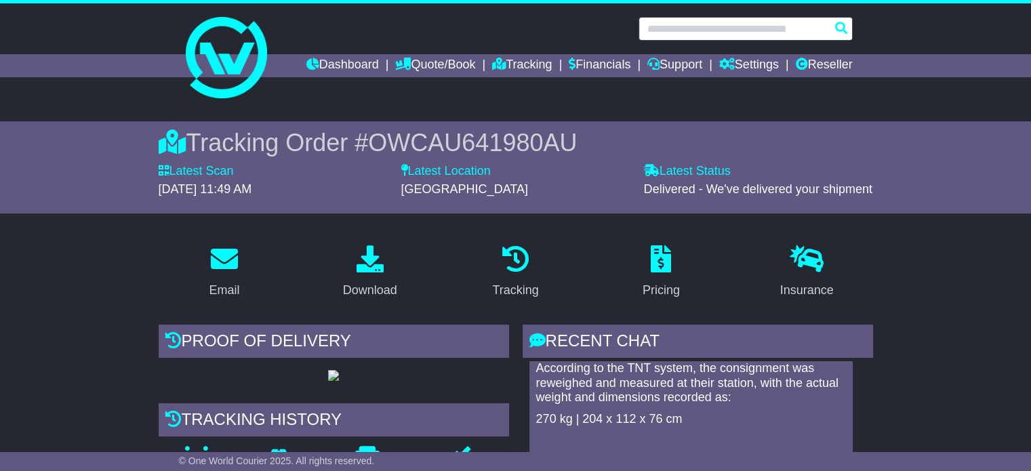
click at [667, 30] on input "text" at bounding box center [746, 29] width 214 height 24
paste input "**********"
type input "**********"
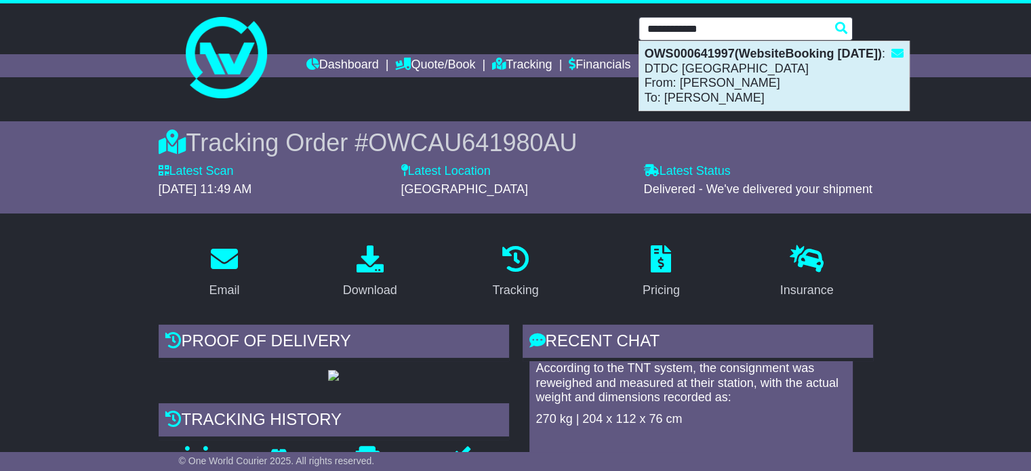
click at [692, 78] on div "OWS000641997(WebsiteBooking 3-9-2025) : DTDC Australia From: LISA DIMECH To: To…" at bounding box center [774, 75] width 270 height 69
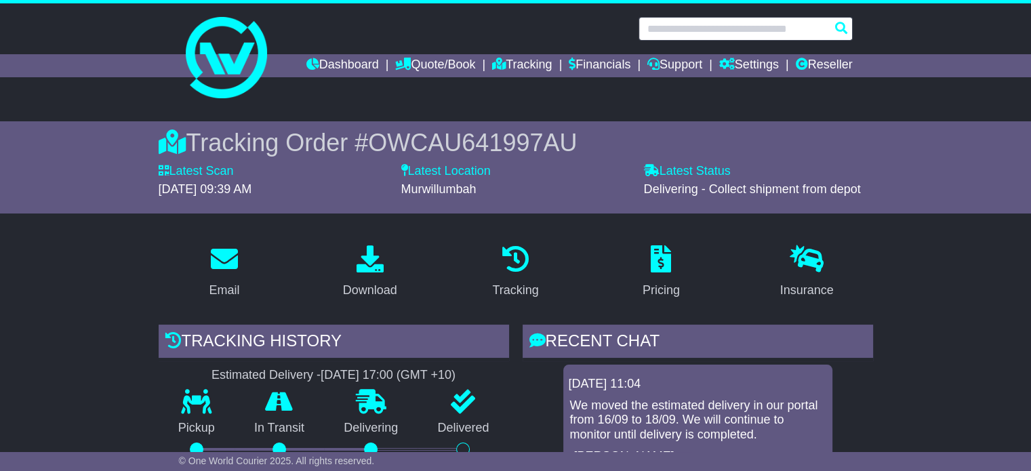
click at [702, 23] on input "text" at bounding box center [746, 29] width 214 height 24
paste input "**********"
type input "**********"
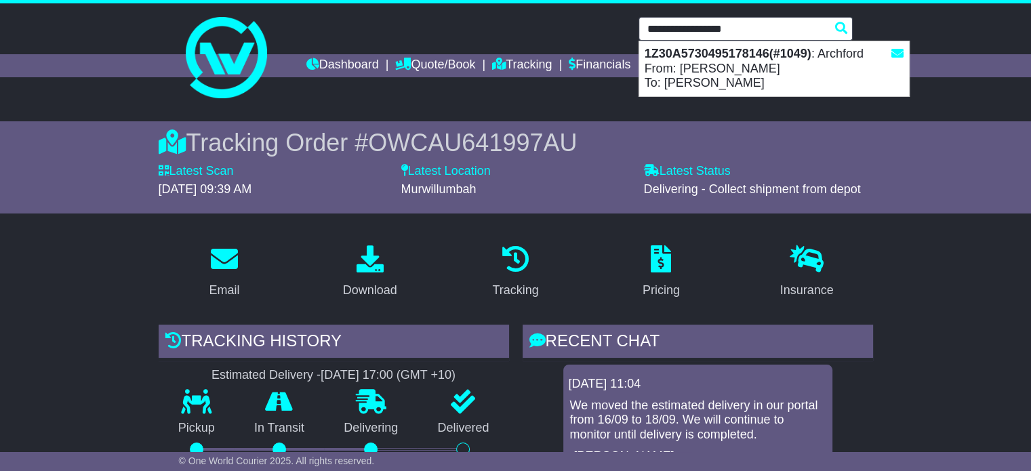
click at [713, 67] on div "1Z30A5730495178146(#1049) : Archford From: Jonas Heldmark To: Yogesh Jagessur" at bounding box center [774, 68] width 270 height 55
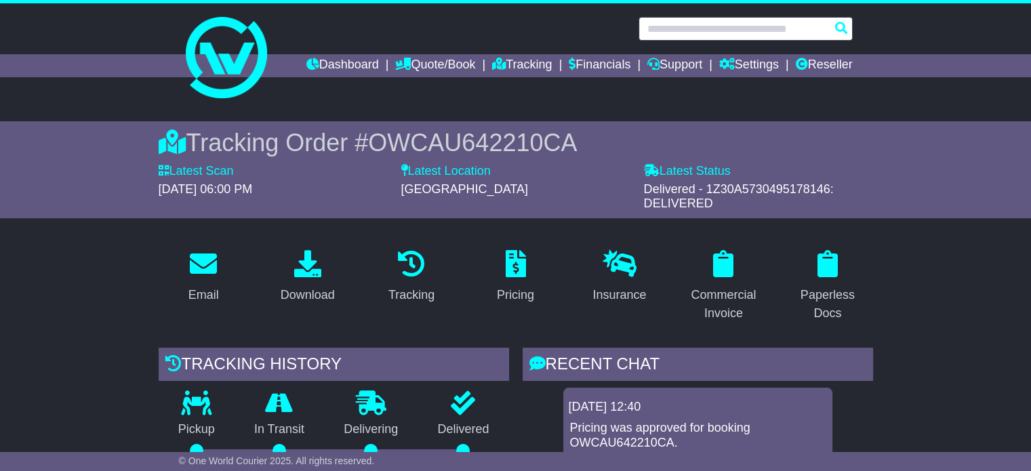
click at [658, 34] on input "text" at bounding box center [746, 29] width 214 height 24
paste input "*******"
type input "*******"
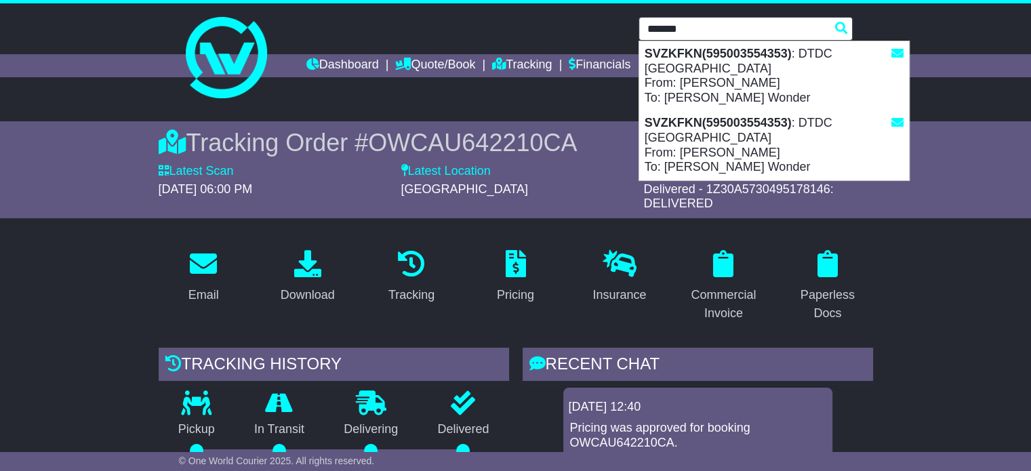
click at [689, 69] on div "SVZKFKN(595003554353) : DTDC [GEOGRAPHIC_DATA] From: [PERSON_NAME] To: [PERSON_…" at bounding box center [774, 75] width 270 height 69
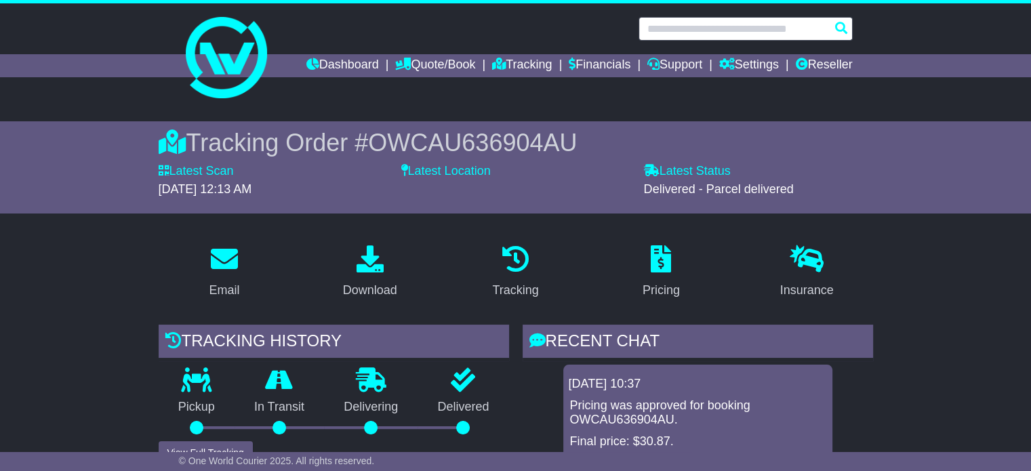
click at [692, 26] on input "text" at bounding box center [746, 29] width 214 height 24
paste input "*******"
type input "*******"
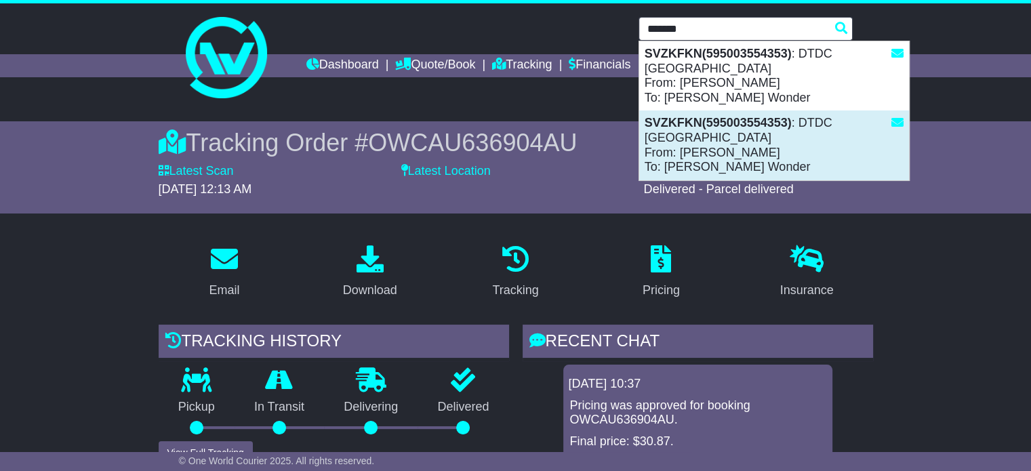
click at [697, 129] on div "SVZKFKN(595003554353) : DTDC [GEOGRAPHIC_DATA] From: [PERSON_NAME] To: [PERSON_…" at bounding box center [774, 145] width 270 height 69
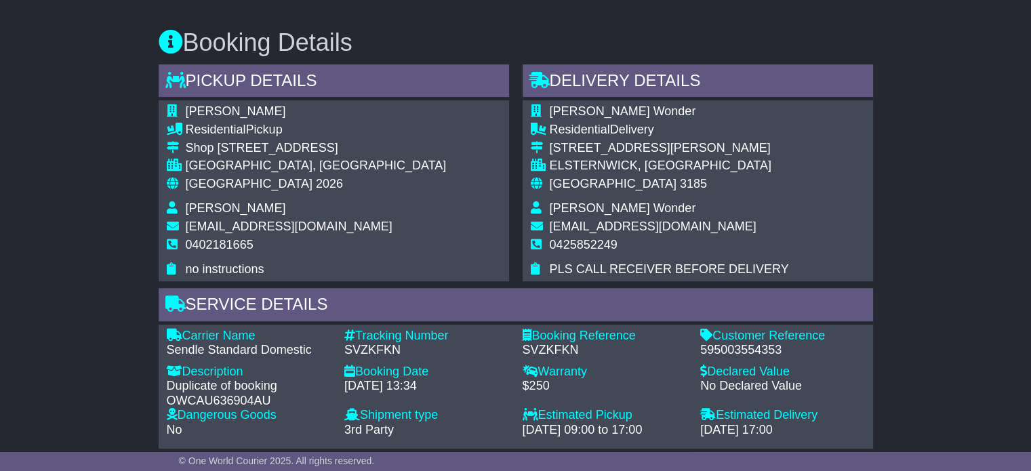
scroll to position [700, 0]
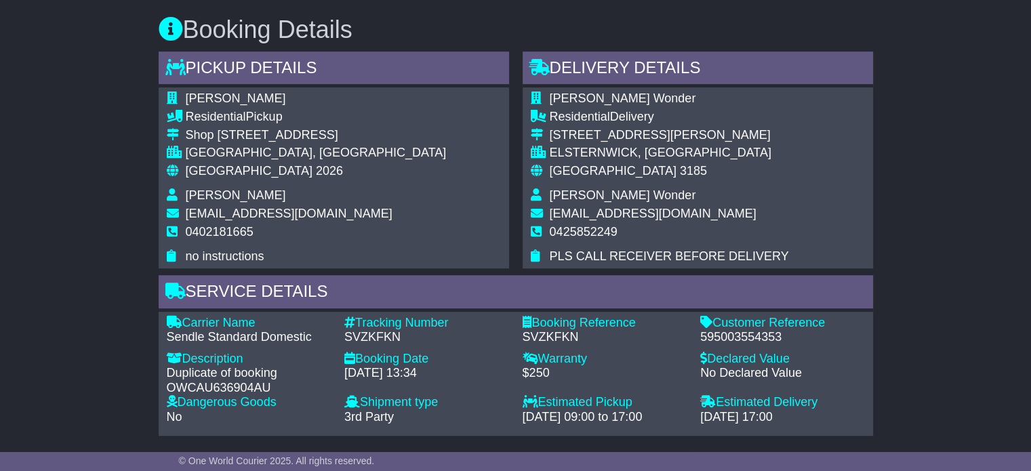
click at [748, 343] on div "Carrier Name - Sendle Standard Domestic Description - Duplicate of booking OWCA…" at bounding box center [516, 374] width 712 height 116
copy div "595003554353"
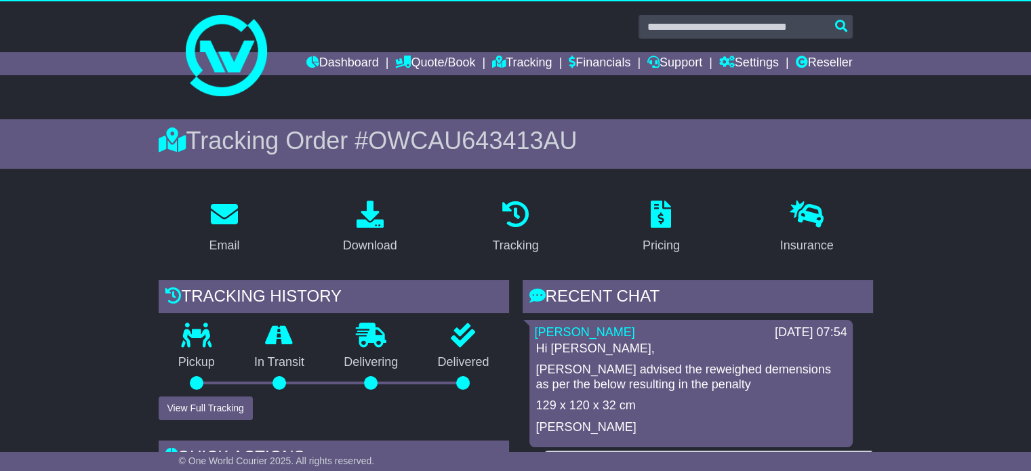
scroll to position [0, 0]
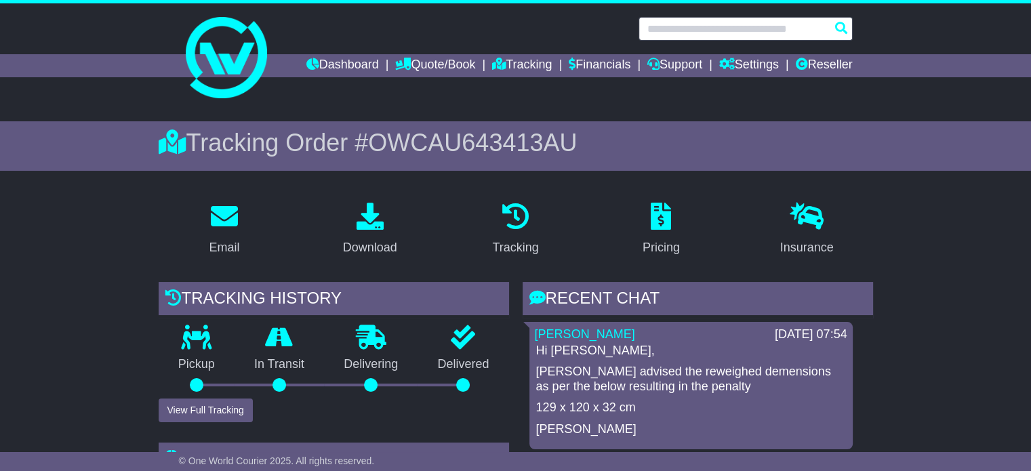
click at [661, 30] on input "text" at bounding box center [746, 29] width 214 height 24
paste input "**********"
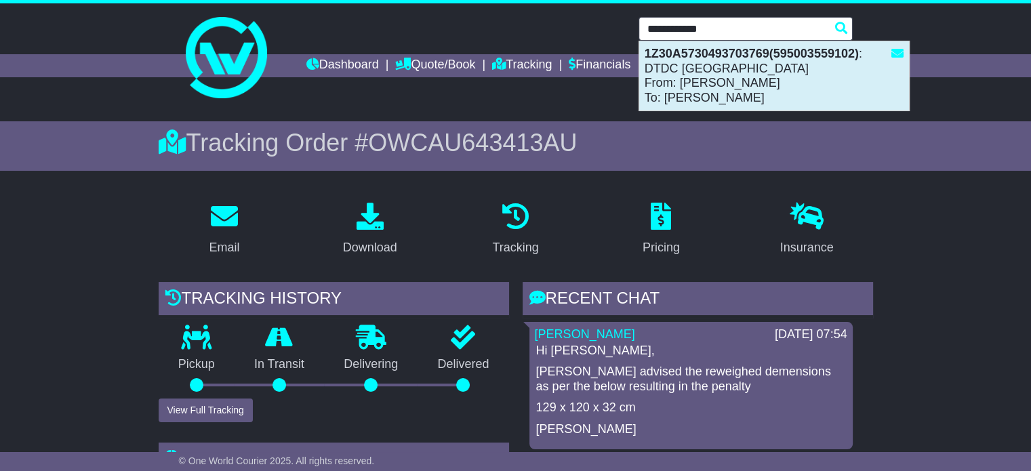
drag, startPoint x: 667, startPoint y: 56, endPoint x: 663, endPoint y: 66, distance: 11.0
click at [667, 57] on strong "1Z30A5730493703769(595003559102)" at bounding box center [752, 54] width 214 height 14
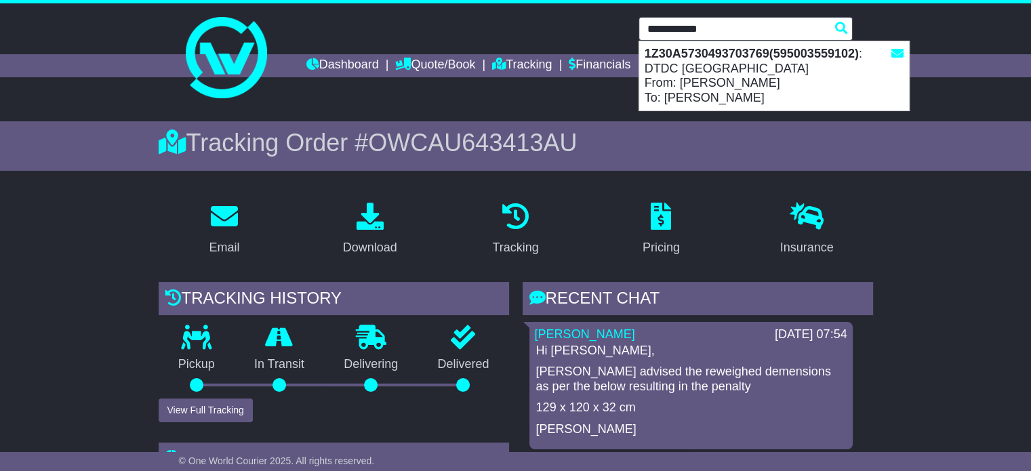
type input "**********"
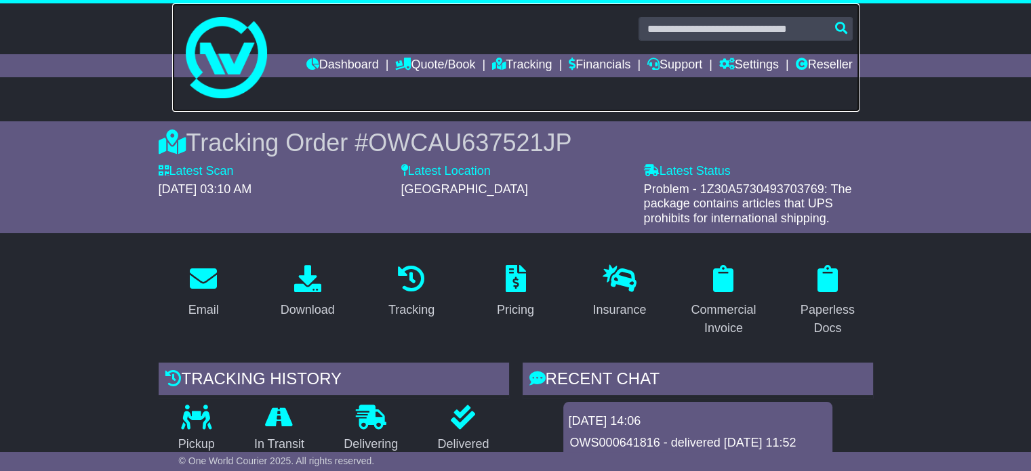
click at [751, 14] on link at bounding box center [515, 57] width 687 height 108
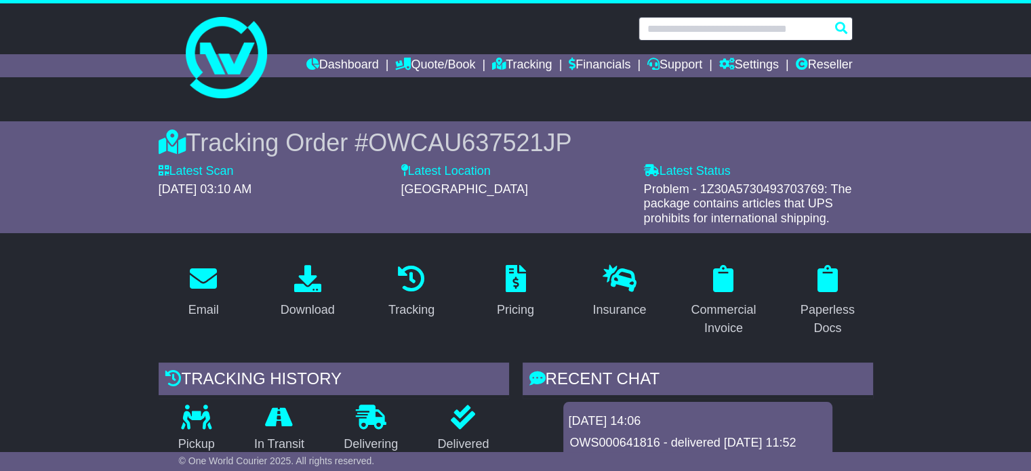
click at [754, 33] on input "text" at bounding box center [746, 29] width 214 height 24
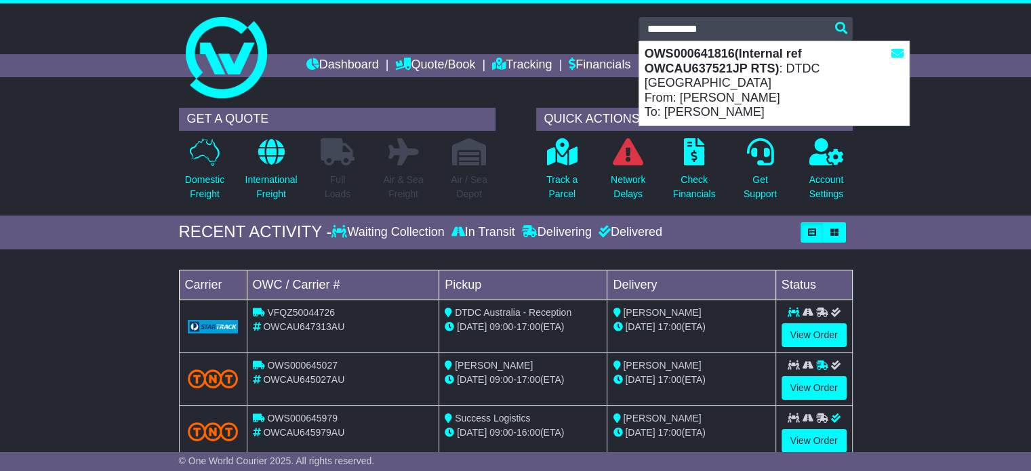
click at [694, 75] on strong "OWS000641816(Internal ref OWCAU637521JP RTS)" at bounding box center [723, 61] width 157 height 28
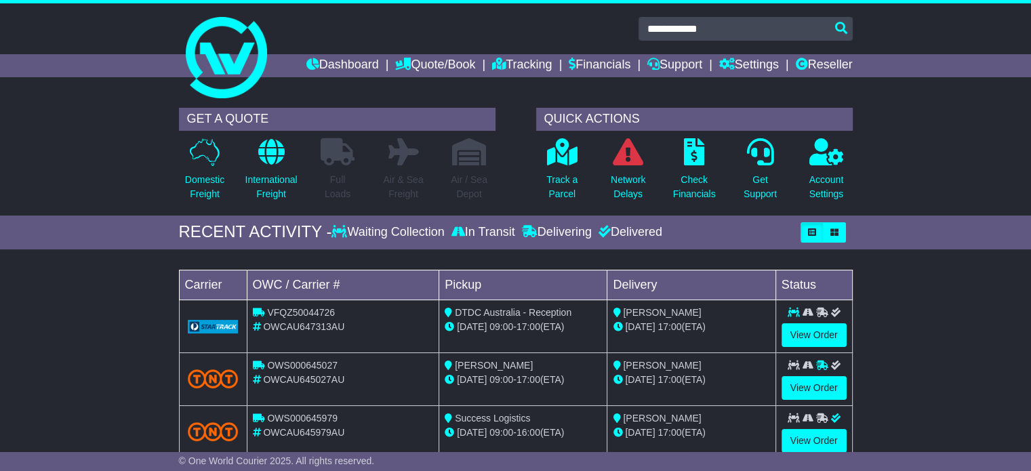
type input "**********"
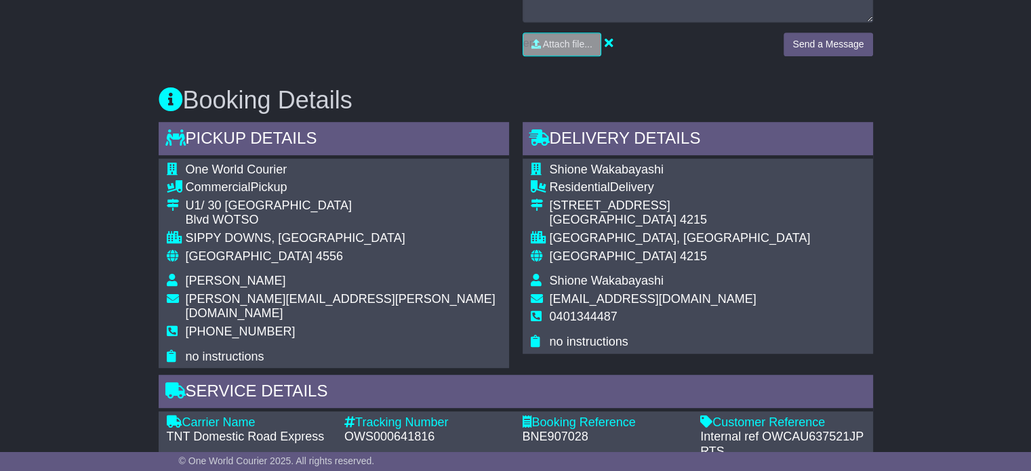
scroll to position [658, 0]
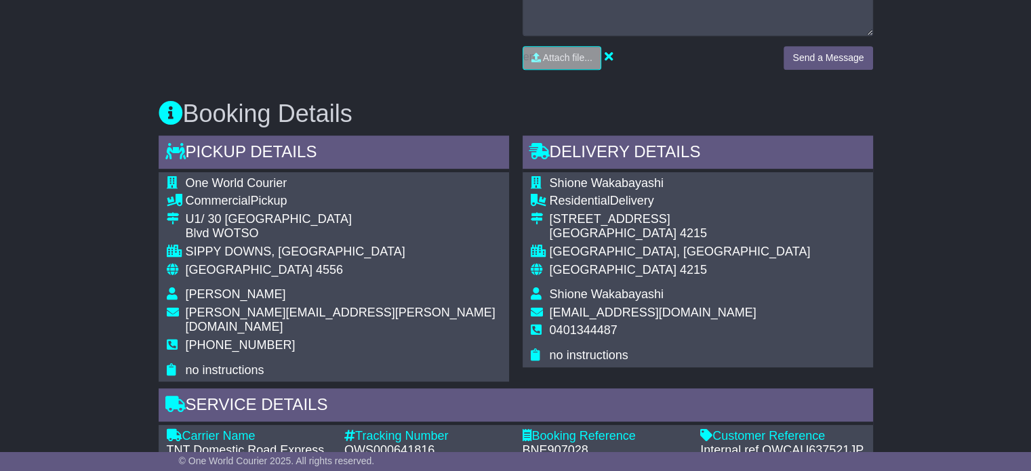
click at [553, 300] on td "Shione Wakabayashi" at bounding box center [680, 296] width 261 height 18
copy tbody "Shione Wakabayashi"
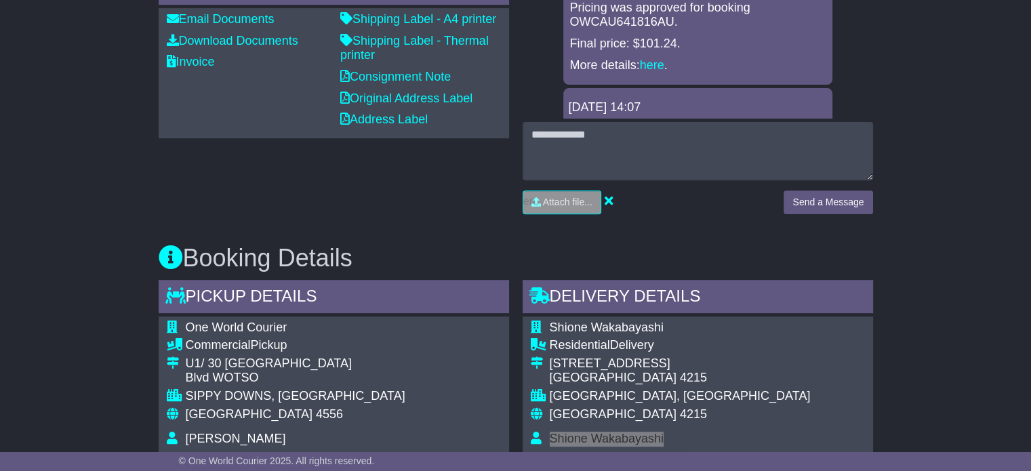
scroll to position [590, 0]
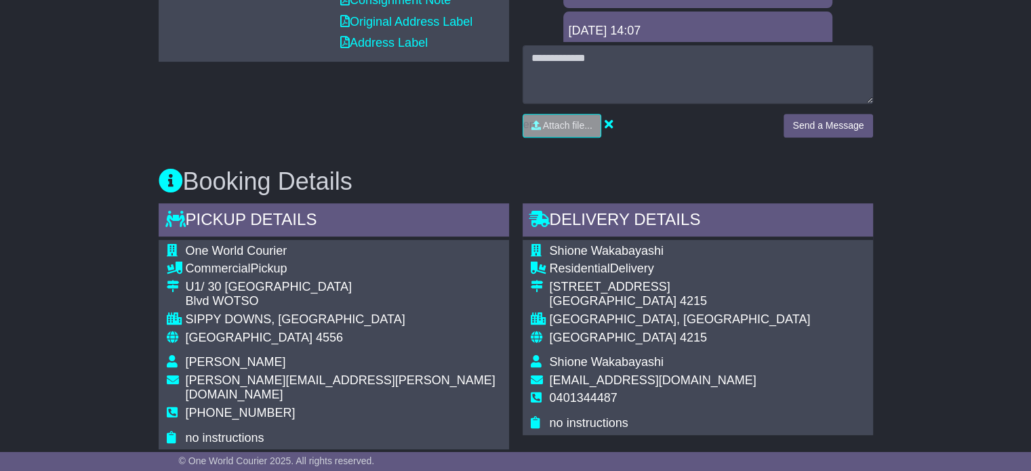
click at [339, 331] on div "Australia 4556" at bounding box center [343, 338] width 315 height 15
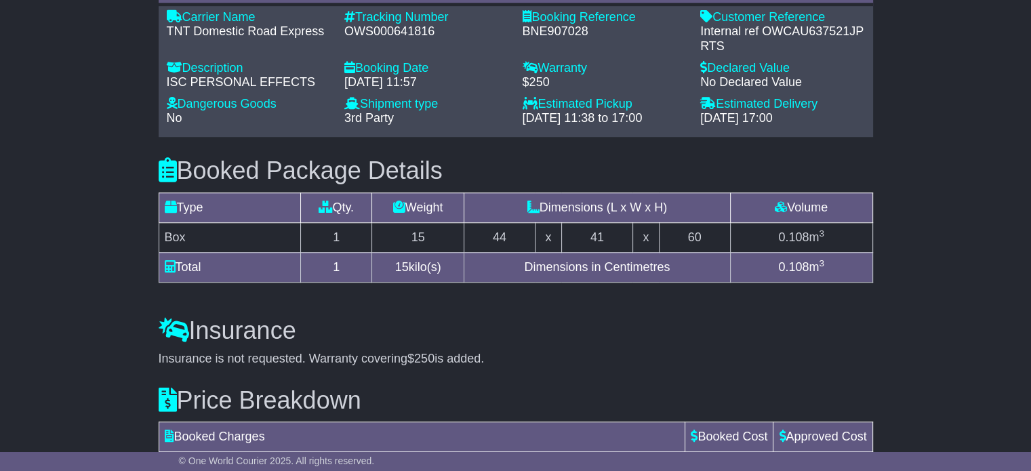
scroll to position [1268, 0]
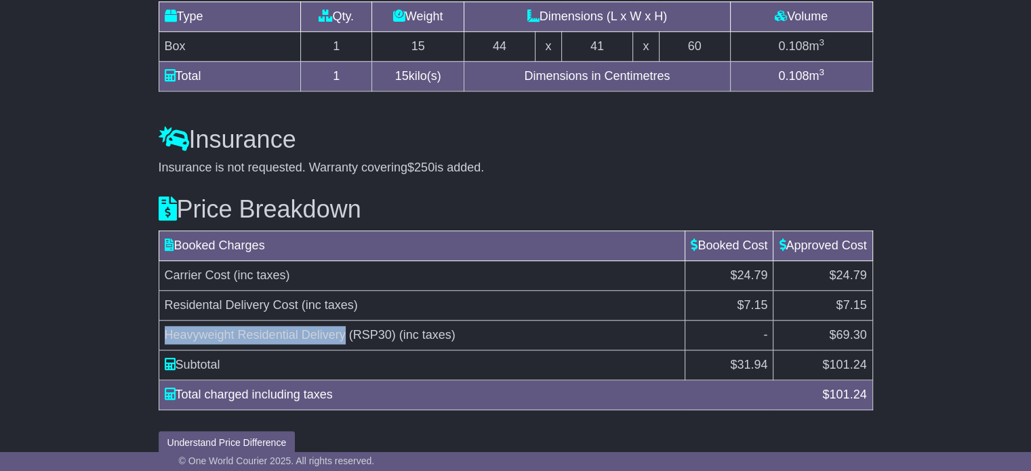
drag, startPoint x: 164, startPoint y: 316, endPoint x: 344, endPoint y: 315, distance: 180.3
click at [344, 328] on span "Heavyweight Residential Delivery (RSP30)" at bounding box center [280, 335] width 231 height 14
copy span "Heavyweight Residential Delivery"
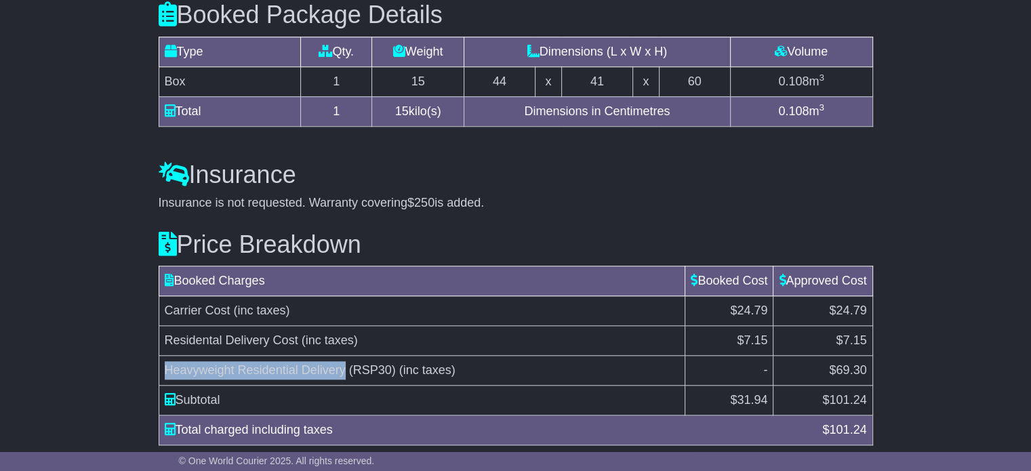
scroll to position [1201, 0]
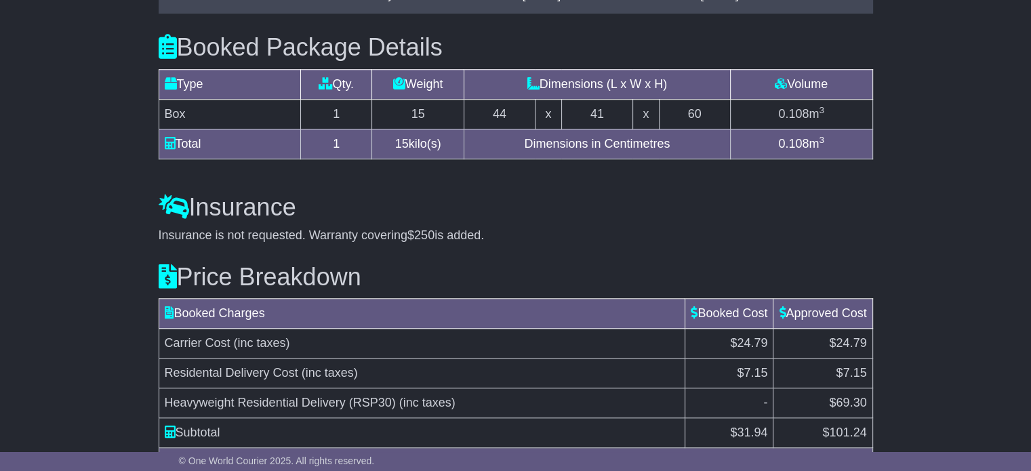
click at [863, 396] on span "$69.30" at bounding box center [847, 403] width 37 height 14
click at [841, 396] on span "$69.30" at bounding box center [847, 403] width 37 height 14
copy span "69.30"
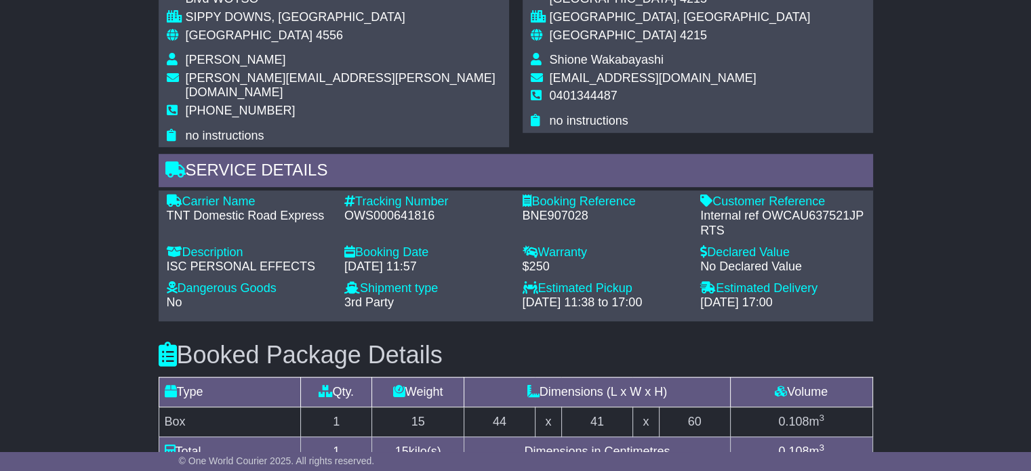
scroll to position [862, 0]
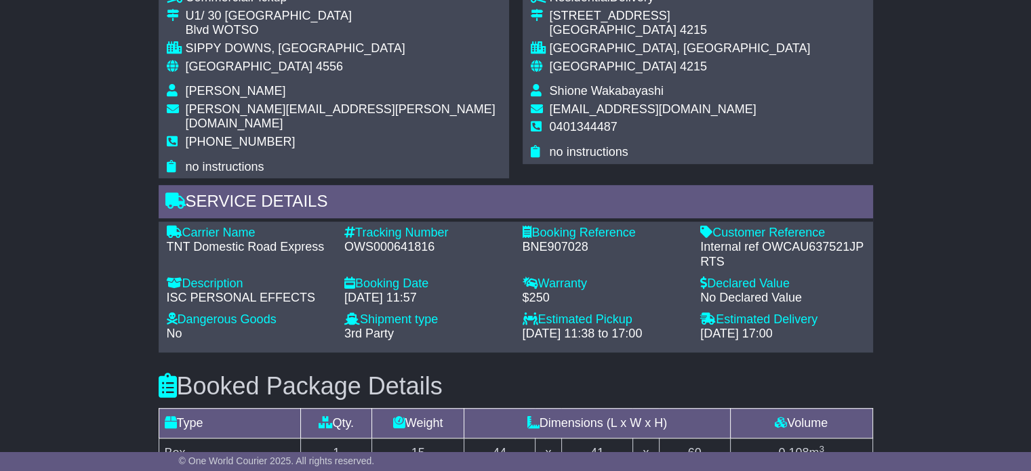
click at [386, 240] on div "OWS000641816" at bounding box center [426, 247] width 165 height 15
copy div "OWS000641816"
click at [386, 240] on div "OWS000641816" at bounding box center [426, 247] width 165 height 15
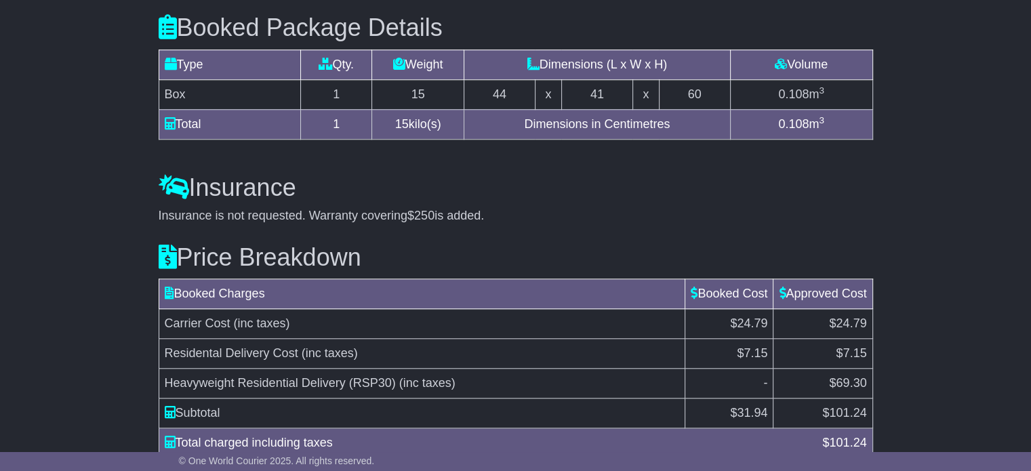
scroll to position [1268, 0]
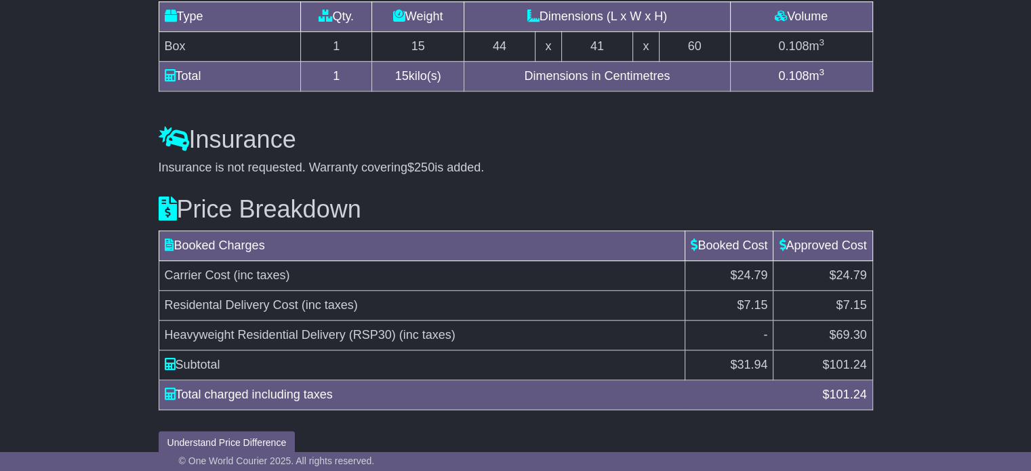
click at [851, 328] on span "$69.30" at bounding box center [847, 335] width 37 height 14
copy span "69.30"
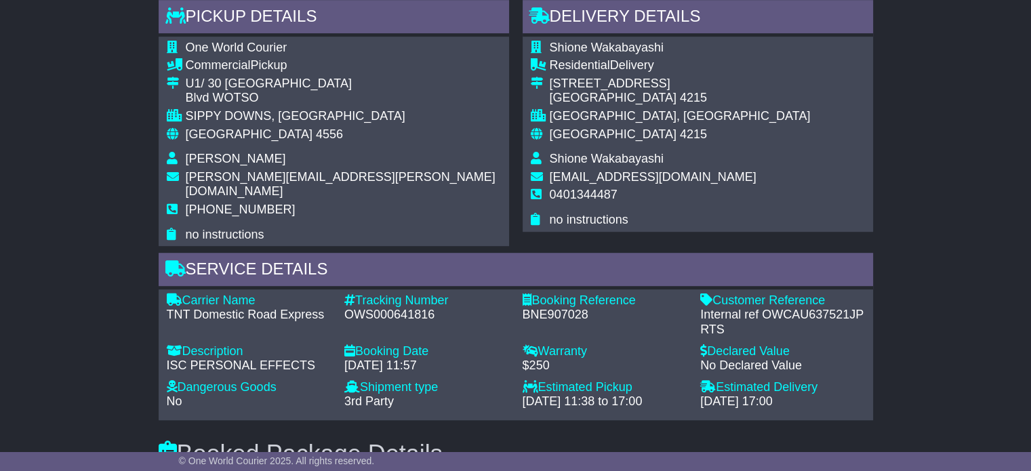
click at [376, 308] on div "OWS000641816" at bounding box center [426, 315] width 165 height 15
copy div "OWS000641816"
click at [291, 309] on div "Carrier Name - TNT Domestic Road Express" at bounding box center [249, 316] width 178 height 44
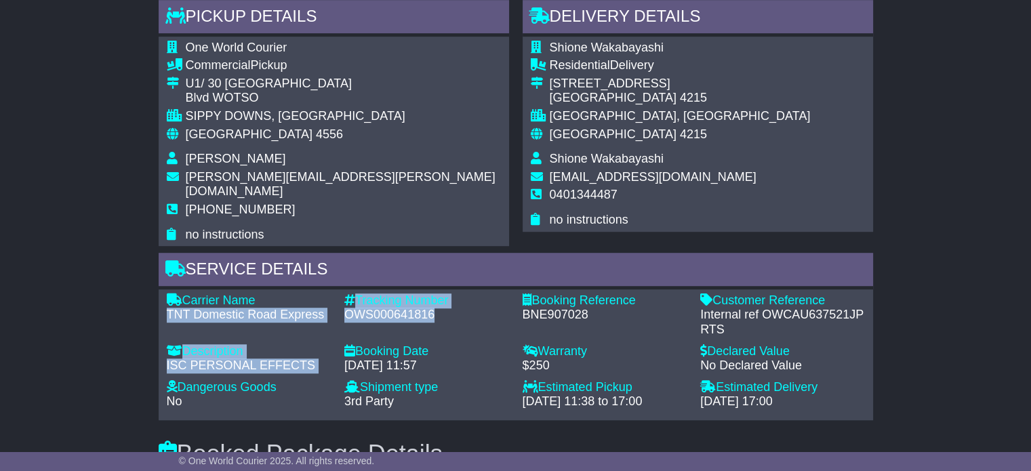
drag, startPoint x: 165, startPoint y: 298, endPoint x: 441, endPoint y: 306, distance: 276.7
click at [441, 306] on div "Carrier Name - TNT Domestic Road Express Description - ISC PERSONAL EFFECTS Tra…" at bounding box center [516, 355] width 712 height 123
copy div "TNT Domestic Road Express Description - ISC PERSONAL EFFECTS Tracking Number - …"
click at [439, 308] on div "OWS000641816" at bounding box center [426, 315] width 165 height 15
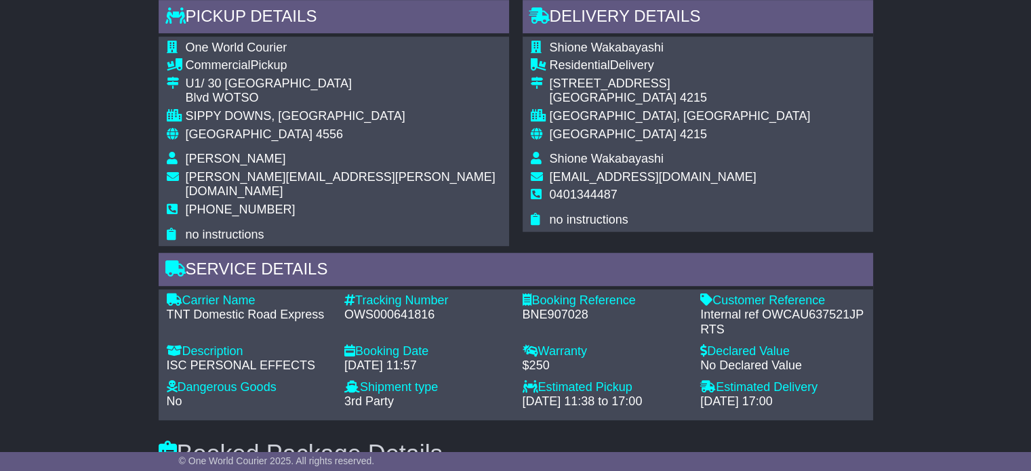
click at [397, 344] on div "Booking Date" at bounding box center [426, 351] width 165 height 15
click at [346, 308] on div "OWS000641816" at bounding box center [426, 315] width 165 height 15
drag, startPoint x: 346, startPoint y: 295, endPoint x: 443, endPoint y: 294, distance: 96.3
click at [443, 308] on div "OWS000641816" at bounding box center [426, 315] width 165 height 15
copy div "OWS000641816"
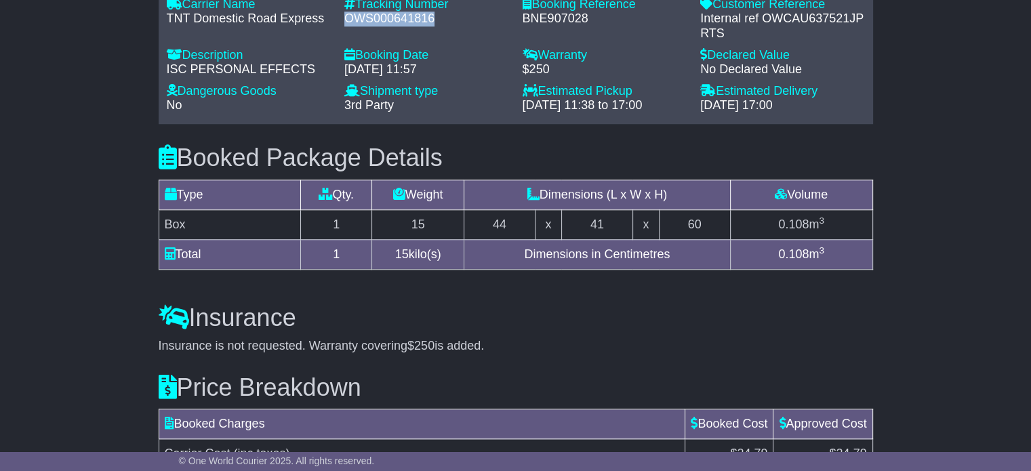
scroll to position [1201, 0]
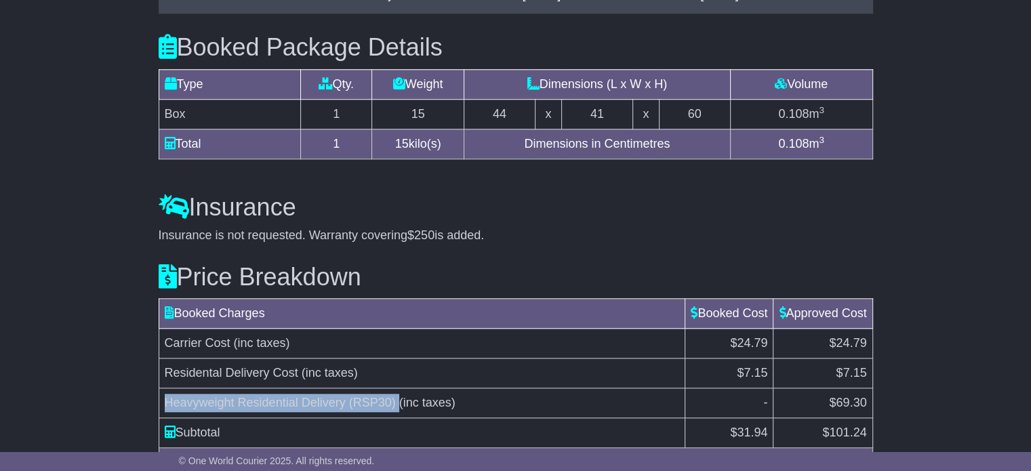
drag, startPoint x: 166, startPoint y: 384, endPoint x: 399, endPoint y: 378, distance: 232.6
click at [399, 388] on td "Heavyweight Residential Delivery (RSP30) (inc taxes)" at bounding box center [422, 403] width 527 height 30
copy td "Heavyweight Residential Delivery (RSP30)"
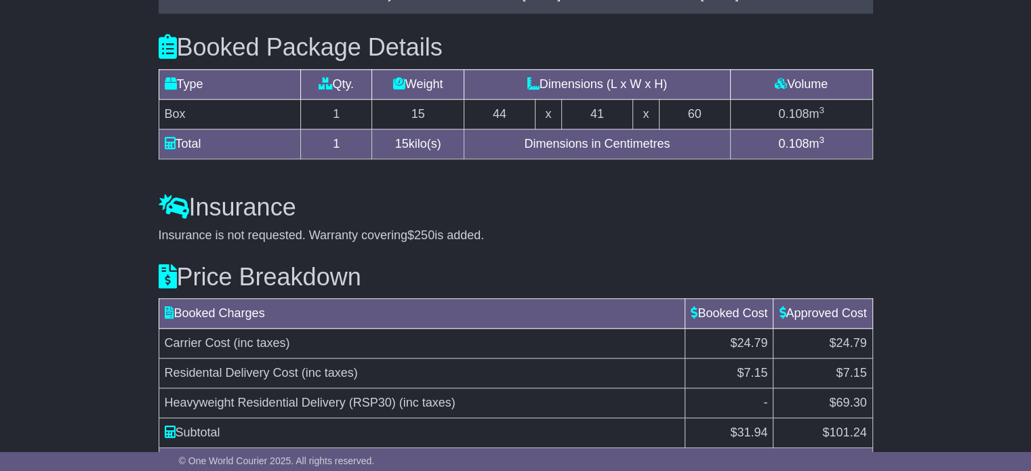
click at [477, 388] on td "Heavyweight Residential Delivery (RSP30) (inc taxes)" at bounding box center [422, 403] width 527 height 30
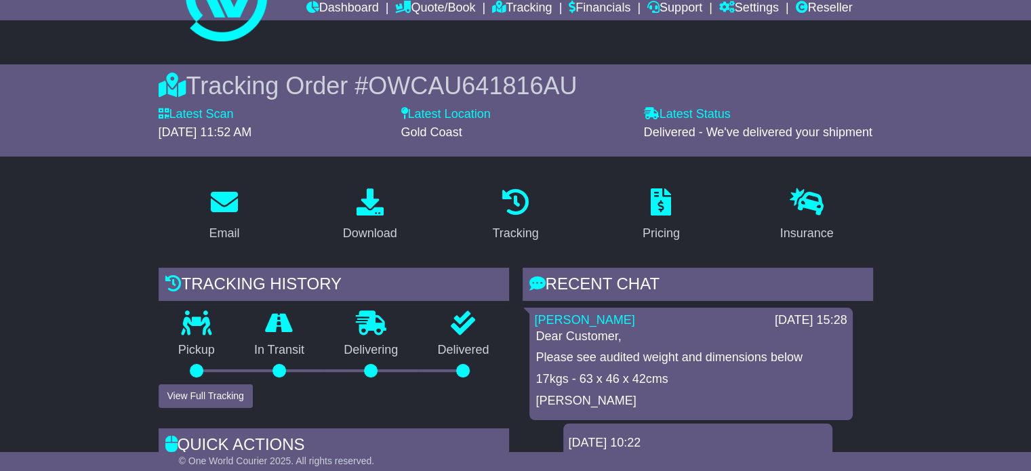
scroll to position [0, 0]
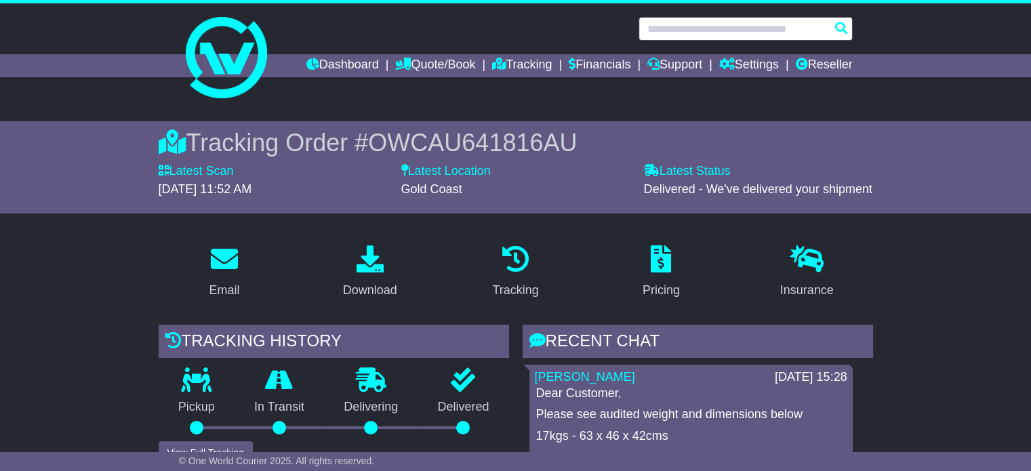
click at [729, 26] on input "text" at bounding box center [746, 29] width 214 height 24
paste input "**********"
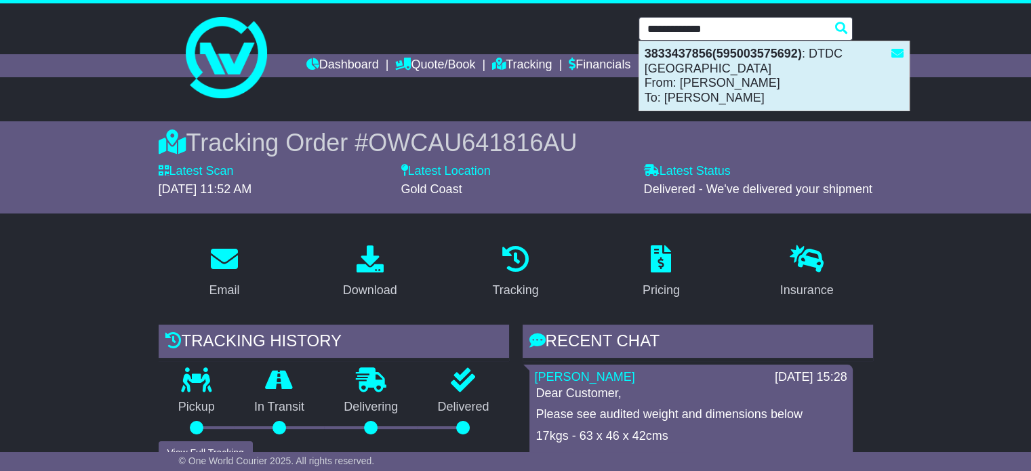
click at [689, 106] on div "3833437856(595003575692) : DTDC Australia From: BERINGAR NGARA CHRISTINE To: Sy…" at bounding box center [774, 75] width 270 height 69
type input "**********"
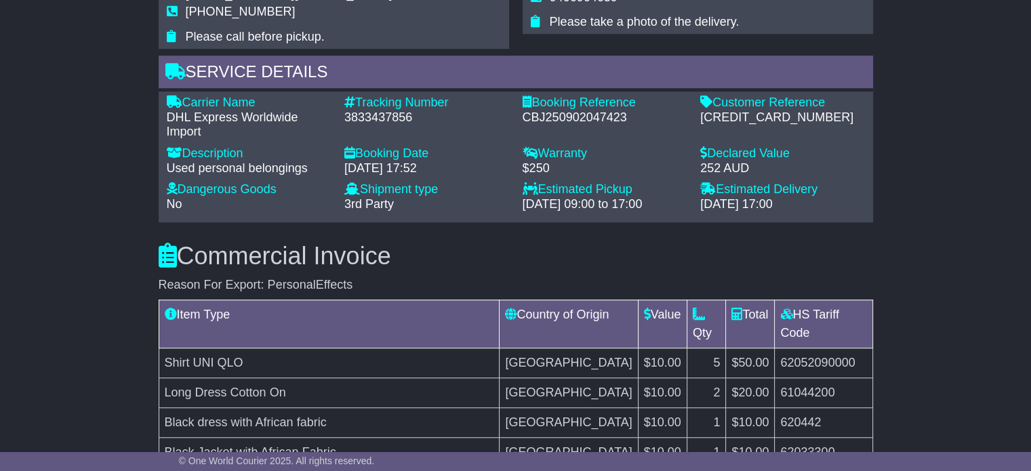
scroll to position [990, 0]
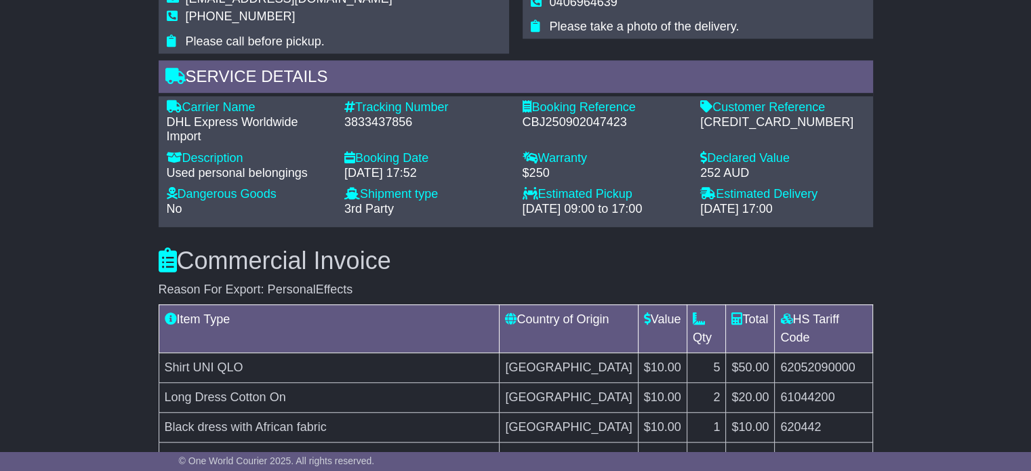
click at [750, 121] on div "595003575692" at bounding box center [782, 122] width 165 height 15
copy div "595003575692"
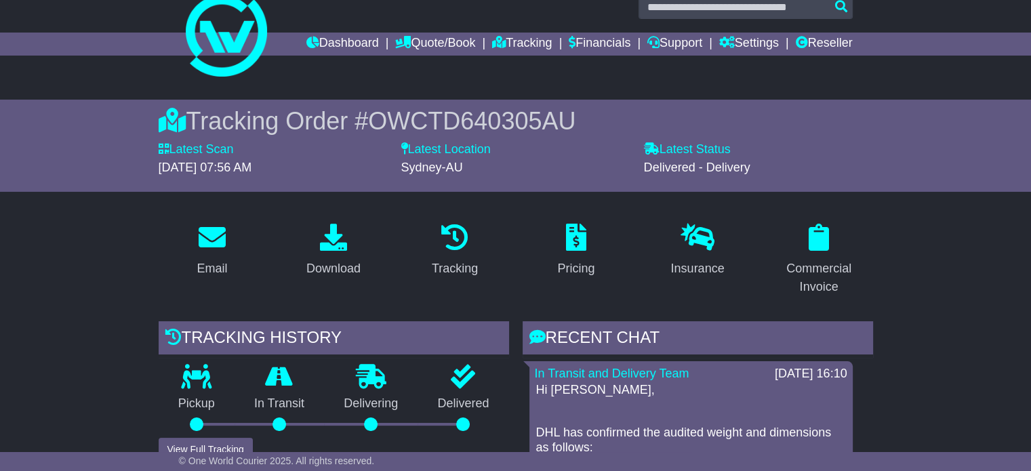
scroll to position [0, 0]
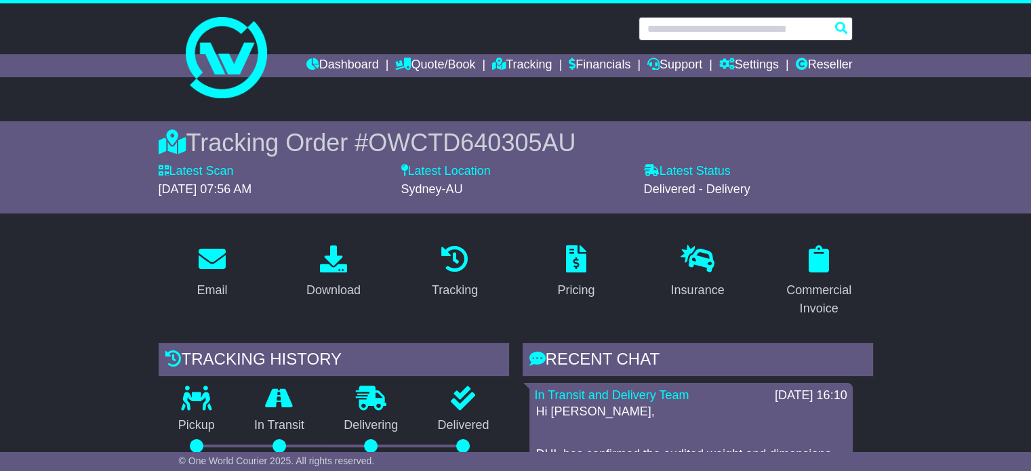
click at [663, 32] on input "text" at bounding box center [746, 29] width 214 height 24
paste input "**********"
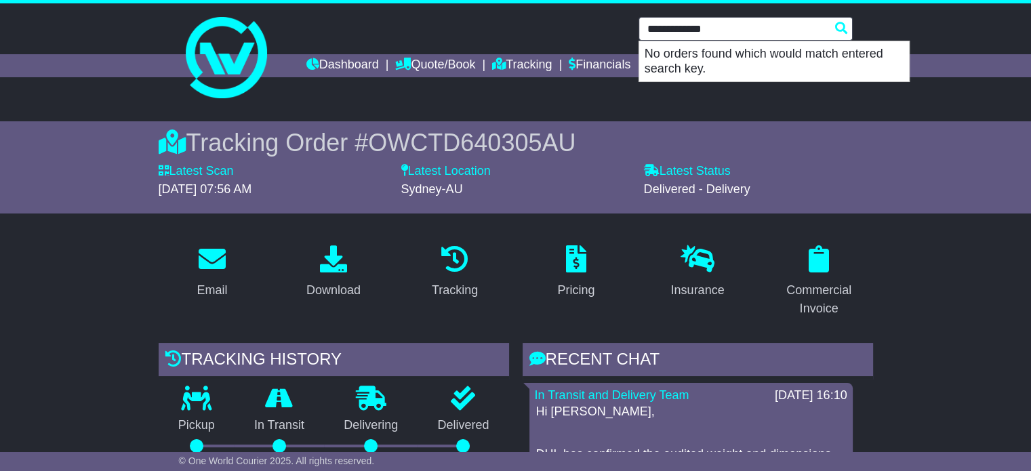
click at [645, 29] on input "**********" at bounding box center [746, 29] width 214 height 24
paste input "text"
type input "*******"
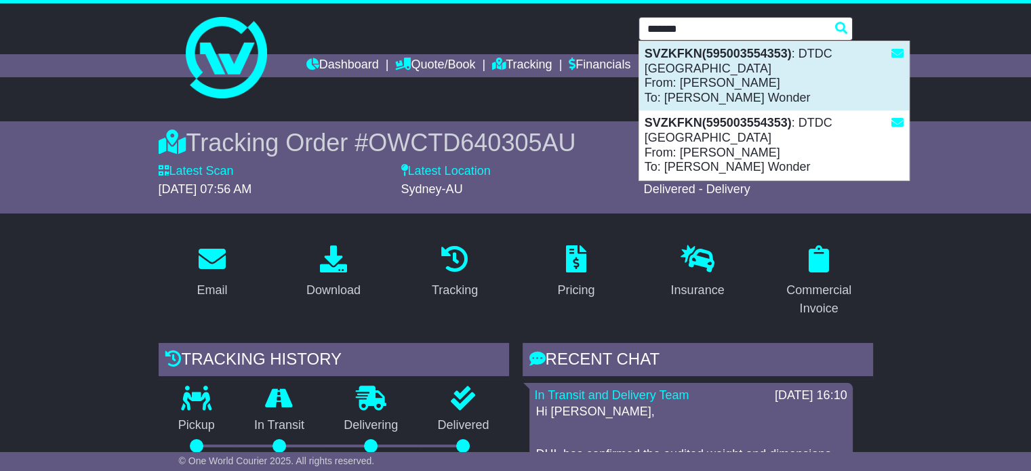
click at [765, 82] on div "SVZKFKN(595003554353) : DTDC Australia From: Chana Harkham To: Avigail Wonder" at bounding box center [774, 75] width 270 height 69
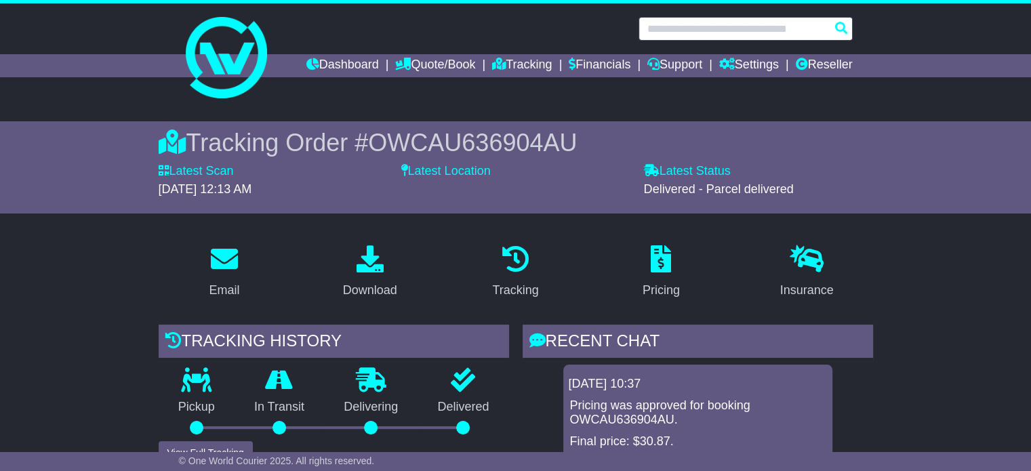
click at [735, 31] on input "text" at bounding box center [746, 29] width 214 height 24
paste input "*******"
type input "*******"
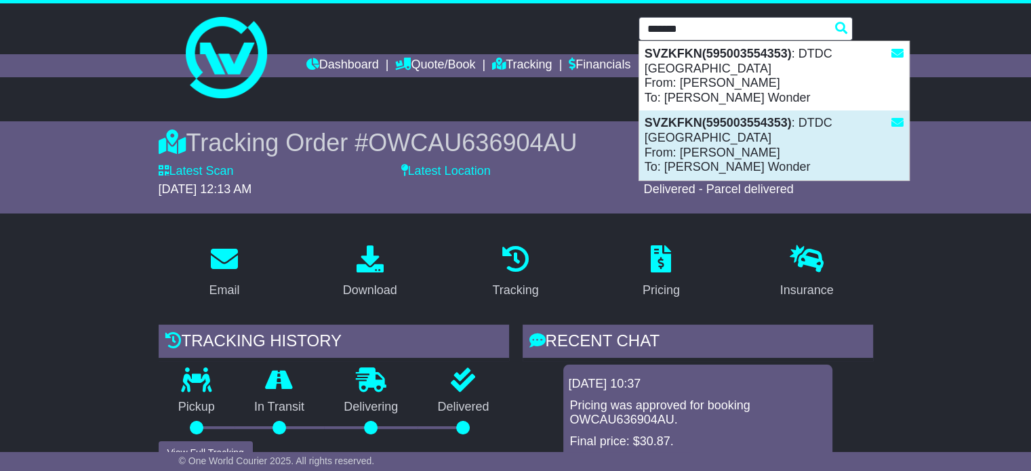
click at [736, 116] on strong "SVZKFKN(595003554353)" at bounding box center [718, 123] width 147 height 14
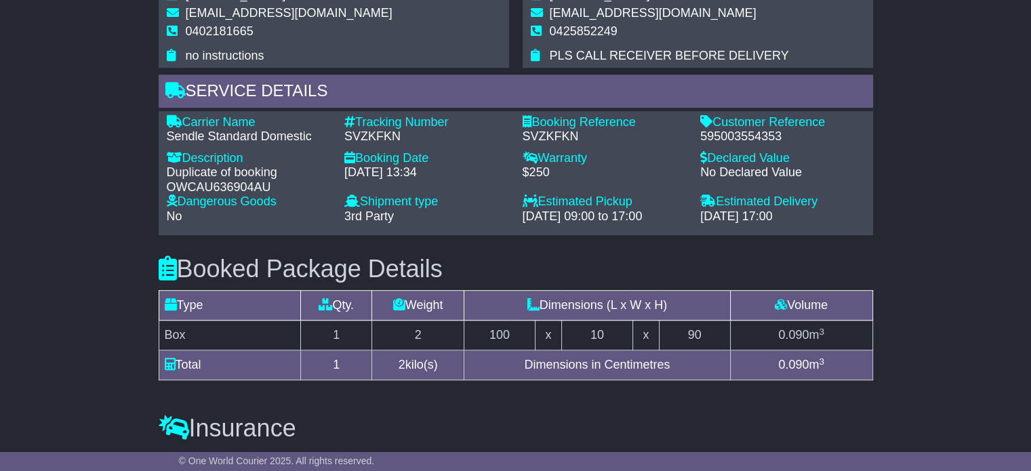
scroll to position [903, 0]
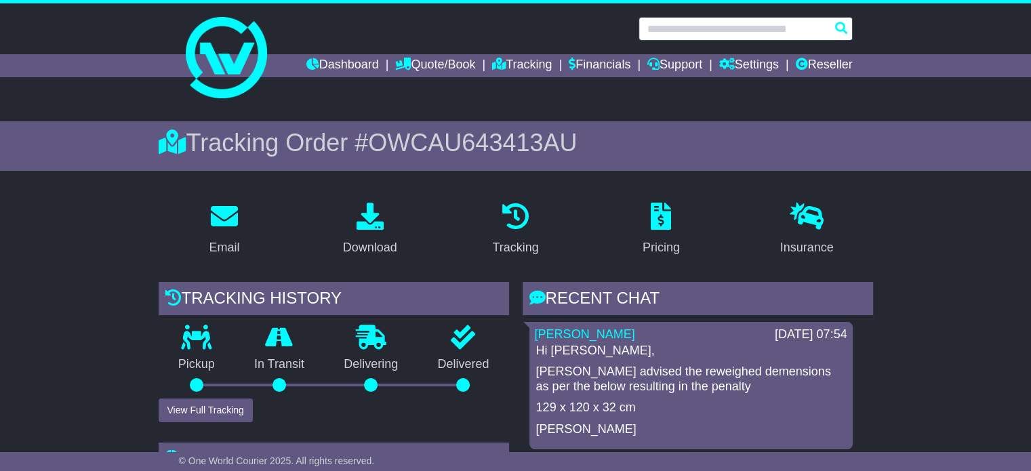
click at [711, 34] on input "text" at bounding box center [746, 29] width 214 height 24
paste input "**********"
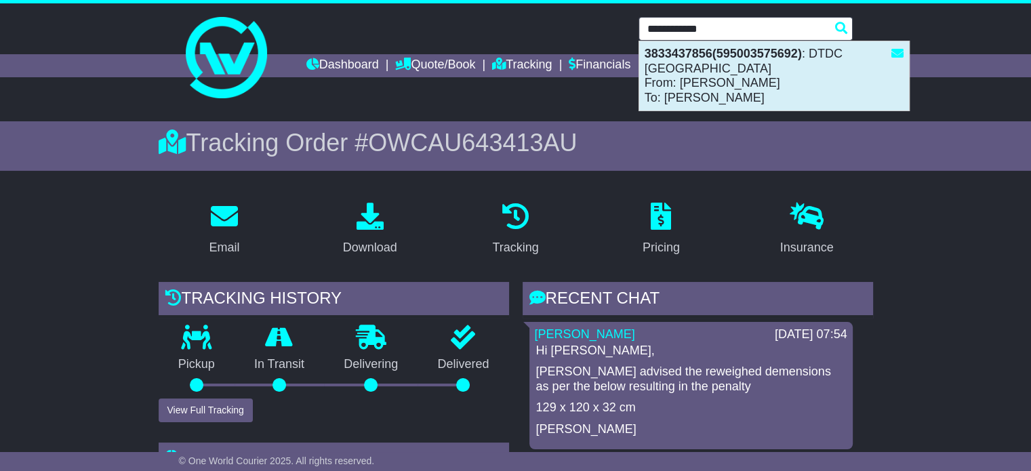
click at [689, 84] on div "3833437856(595003575692) : DTDC [GEOGRAPHIC_DATA] From: [PERSON_NAME] To: [PERS…" at bounding box center [774, 75] width 270 height 69
type input "**********"
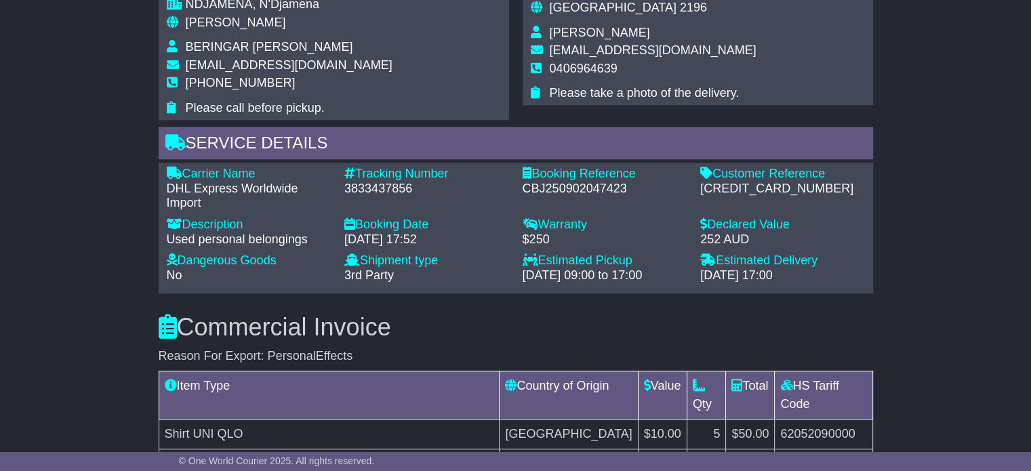
scroll to position [793, 0]
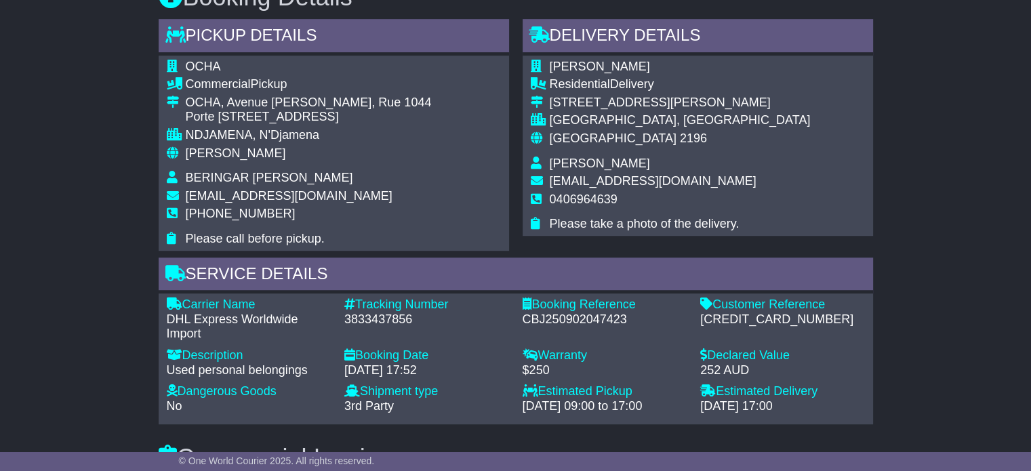
click at [203, 153] on span "[PERSON_NAME]" at bounding box center [236, 153] width 100 height 14
copy span "[PERSON_NAME]"
drag, startPoint x: 249, startPoint y: 135, endPoint x: 184, endPoint y: 135, distance: 64.4
click at [186, 135] on div "NDJAMENA, N'Djamena" at bounding box center [309, 135] width 246 height 15
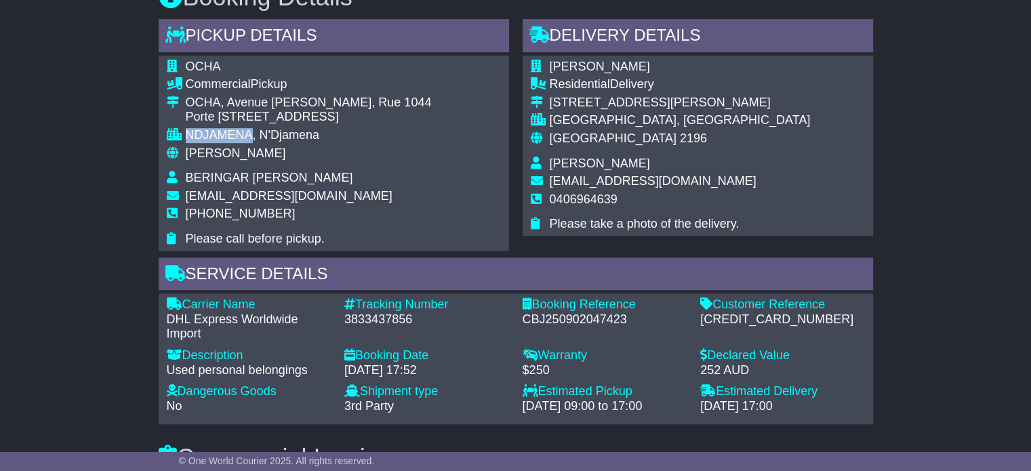
copy div "NDJAMENA"
click at [616, 144] on td "Australia 2196" at bounding box center [680, 144] width 261 height 25
copy span "2196"
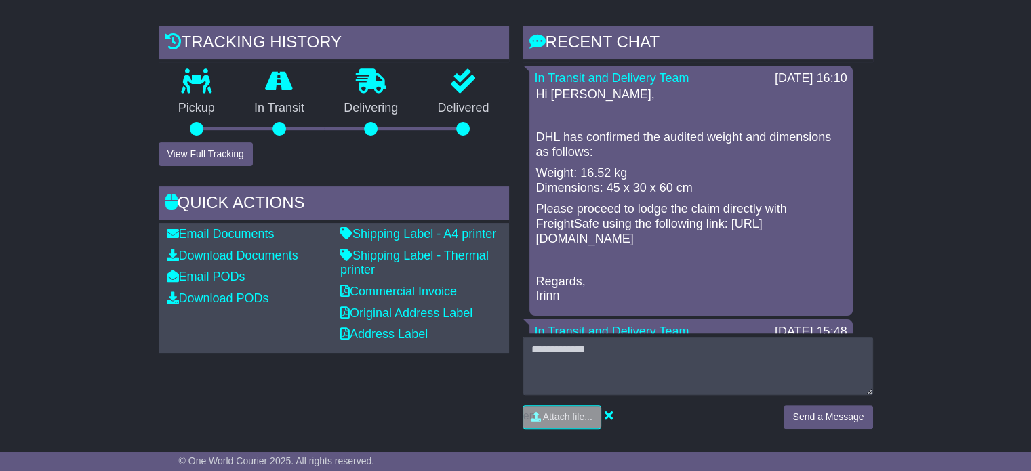
scroll to position [251, 0]
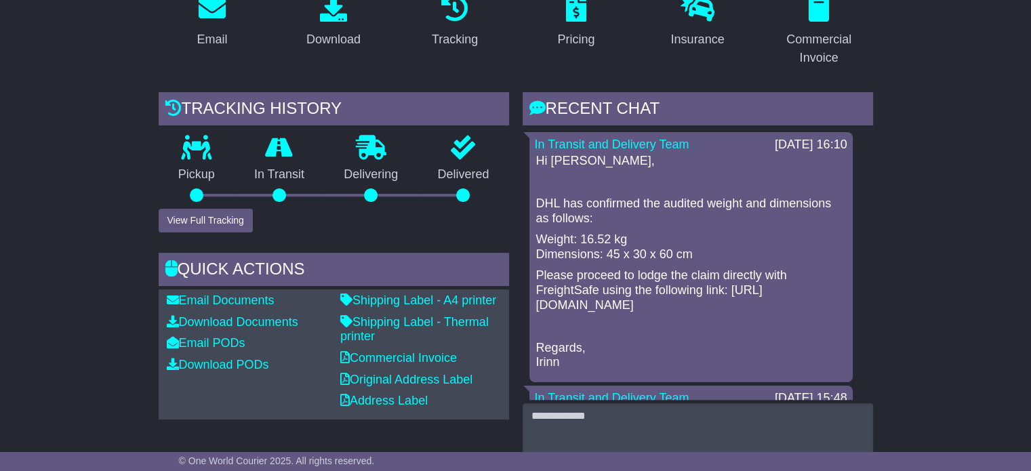
drag, startPoint x: 703, startPoint y: 254, endPoint x: 537, endPoint y: 232, distance: 167.5
click at [537, 233] on p "Weight: 16.52 kg Dimensions: 45 x 30 x 60 cm" at bounding box center [691, 247] width 310 height 29
copy p "Weight: 16.52 kg Dimensions: 45 x 30 x 60 cm"
